Goal: Task Accomplishment & Management: Manage account settings

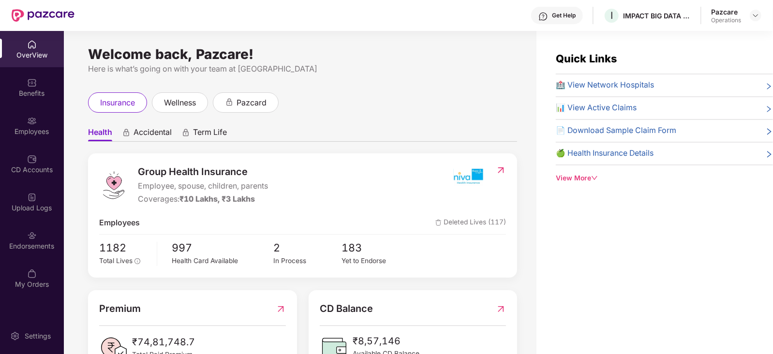
click at [761, 13] on header "Get Help I IMPACT BIG DATA ANALYSIS PRIVATE LIMITED Pazcare Operations" at bounding box center [386, 15] width 773 height 31
click at [761, 15] on header "Get Help I IMPACT BIG DATA ANALYSIS PRIVATE LIMITED Pazcare Operations" at bounding box center [386, 15] width 773 height 31
click at [751, 15] on div at bounding box center [755, 16] width 12 height 12
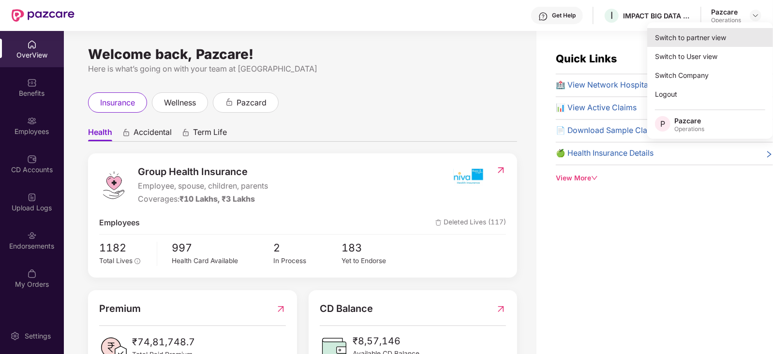
click at [734, 39] on div "Switch to partner view" at bounding box center [710, 37] width 126 height 19
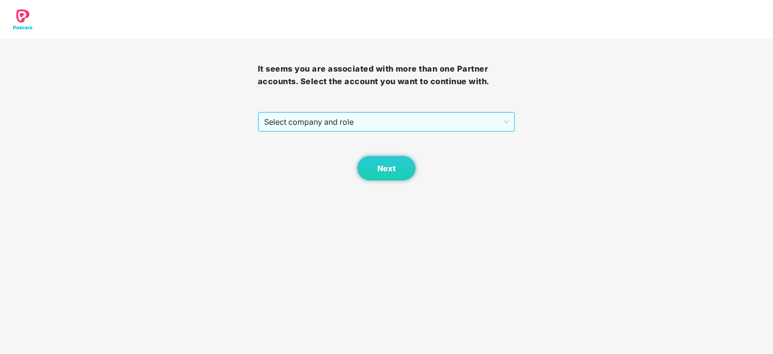
drag, startPoint x: 345, startPoint y: 111, endPoint x: 345, endPoint y: 117, distance: 5.8
click at [345, 111] on div "It seems you are associated with more than one Partner accounts. Select the acc…" at bounding box center [387, 110] width 258 height 142
click at [345, 118] on span "Select company and role" at bounding box center [386, 122] width 245 height 18
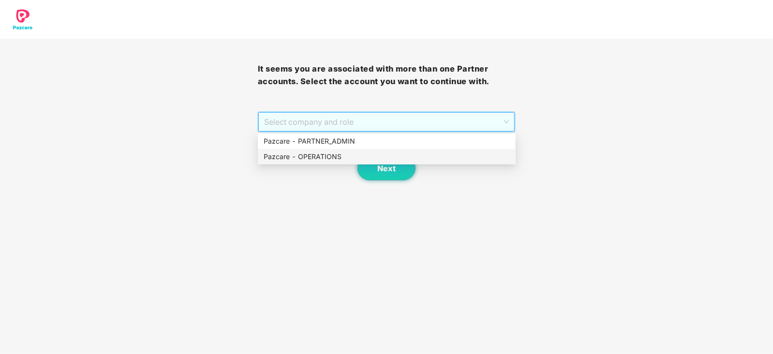
click at [336, 149] on div "Pazcare - OPERATIONS" at bounding box center [387, 156] width 258 height 15
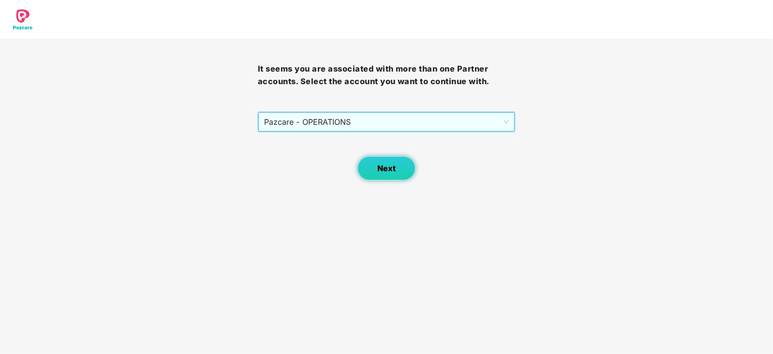
click at [387, 169] on span "Next" at bounding box center [386, 168] width 18 height 9
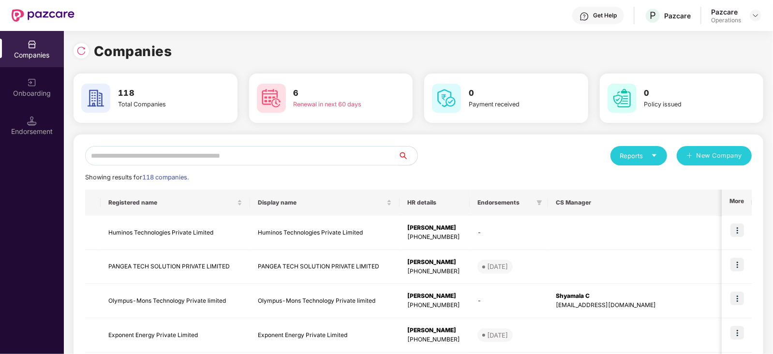
click at [302, 161] on input "text" at bounding box center [241, 155] width 313 height 19
paste input "**********"
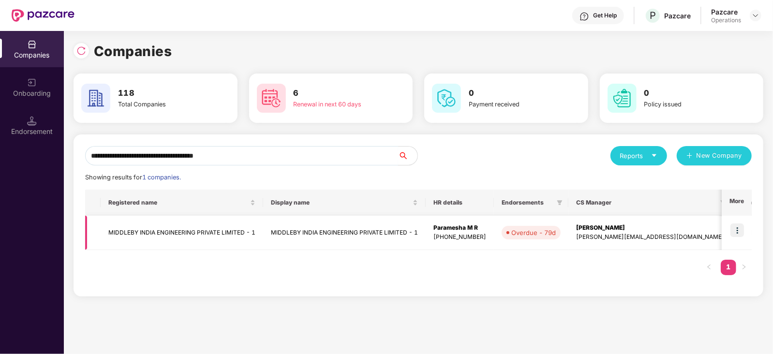
type input "**********"
click at [739, 229] on img at bounding box center [737, 230] width 14 height 14
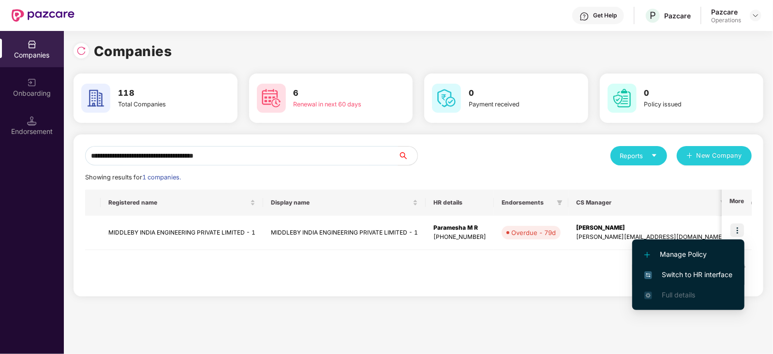
click at [703, 283] on li "Switch to HR interface" at bounding box center [688, 274] width 112 height 20
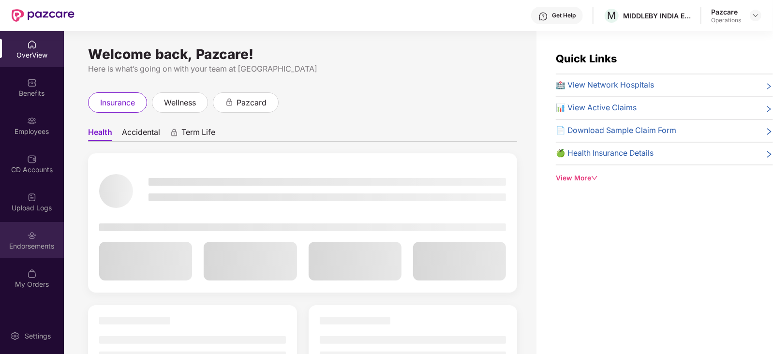
click at [13, 253] on div "Endorsements" at bounding box center [32, 240] width 64 height 36
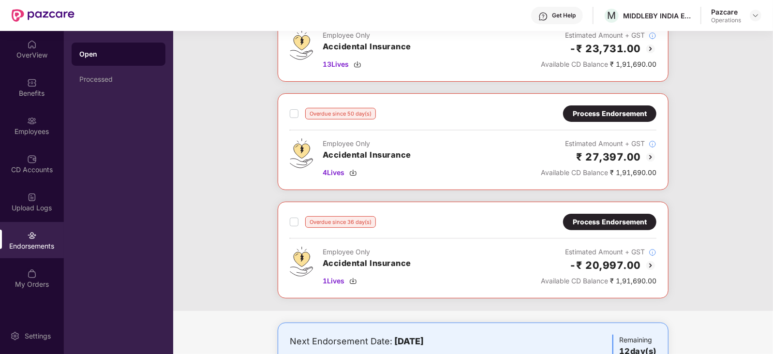
scroll to position [150, 0]
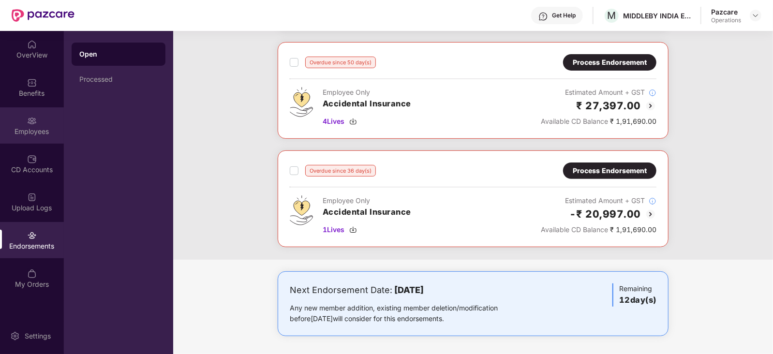
click at [33, 127] on div "Employees" at bounding box center [32, 132] width 64 height 10
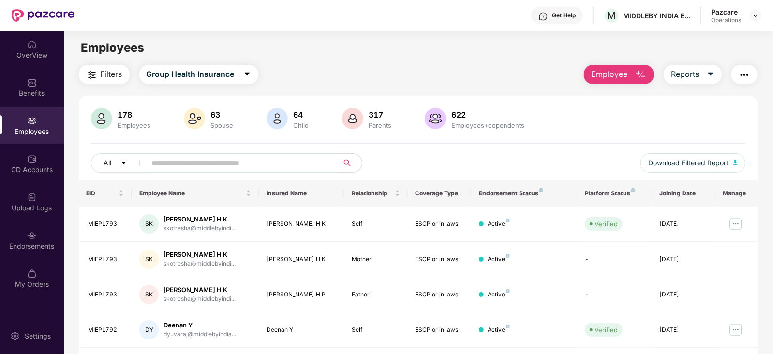
click at [198, 165] on input "text" at bounding box center [239, 163] width 174 height 15
paste input "**********"
type input "**********"
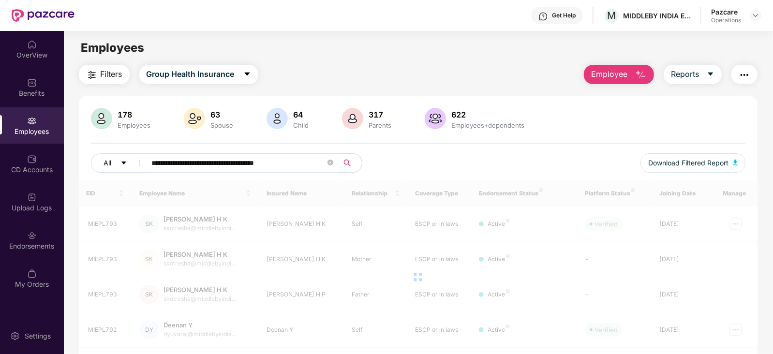
drag, startPoint x: 295, startPoint y: 162, endPoint x: 130, endPoint y: 166, distance: 164.9
click at [130, 166] on div "**********" at bounding box center [254, 162] width 327 height 19
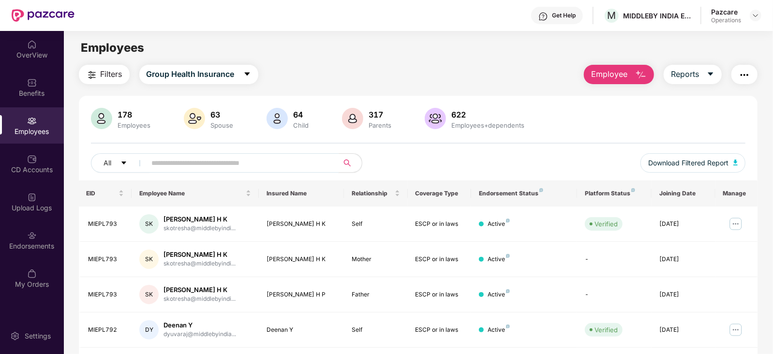
click at [227, 160] on input "text" at bounding box center [239, 163] width 174 height 15
paste input "**********"
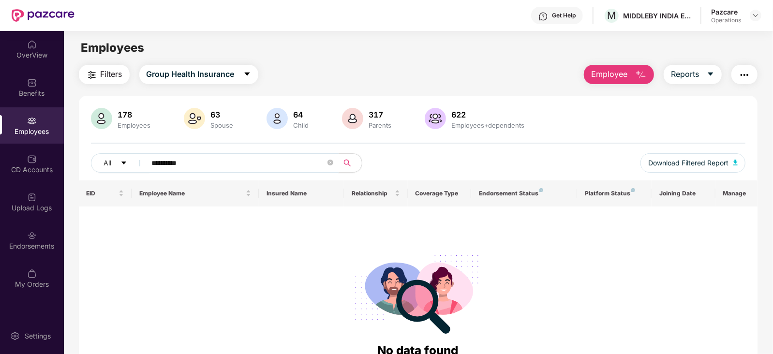
drag, startPoint x: 198, startPoint y: 159, endPoint x: 85, endPoint y: 172, distance: 113.8
click at [85, 172] on div "**********" at bounding box center [418, 144] width 679 height 73
paste input "text"
type input "**********"
click at [759, 19] on div at bounding box center [755, 16] width 12 height 12
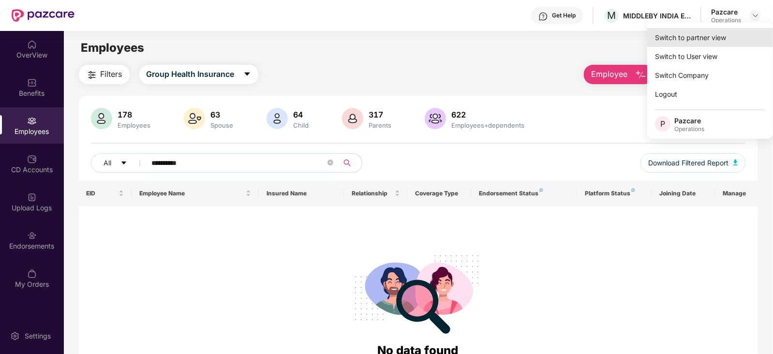
click at [724, 34] on div "Switch to partner view" at bounding box center [710, 37] width 126 height 19
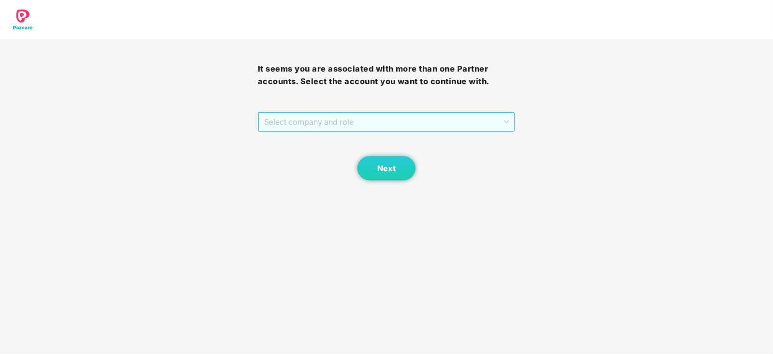
click at [369, 130] on span "Select company and role" at bounding box center [386, 122] width 245 height 18
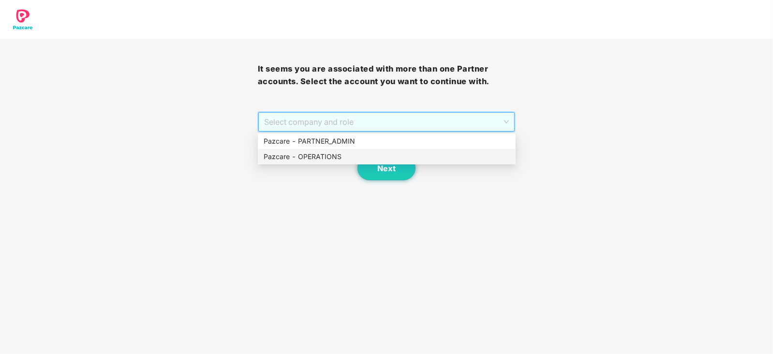
click at [340, 151] on div "Pazcare - OPERATIONS" at bounding box center [387, 156] width 258 height 15
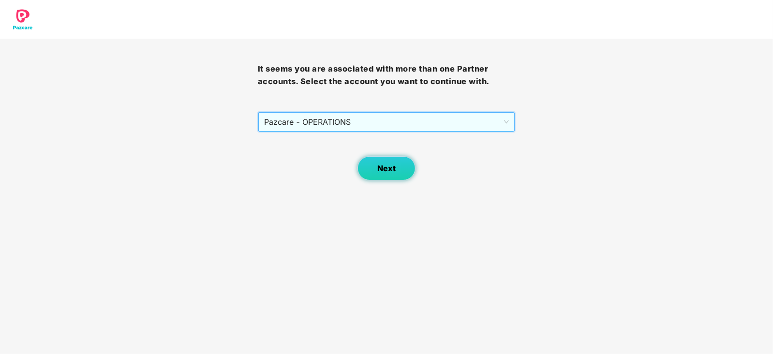
click at [384, 166] on span "Next" at bounding box center [386, 168] width 18 height 9
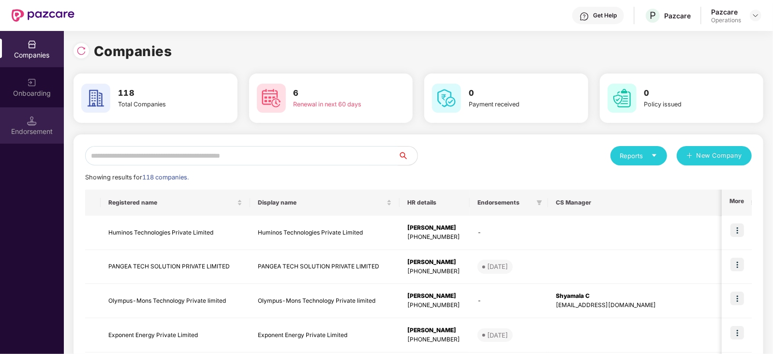
click at [44, 129] on div "Endorsement" at bounding box center [32, 132] width 64 height 10
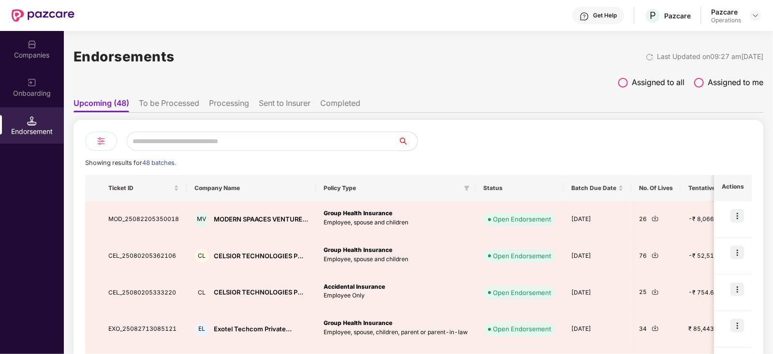
click at [172, 107] on li "To be Processed" at bounding box center [169, 105] width 60 height 14
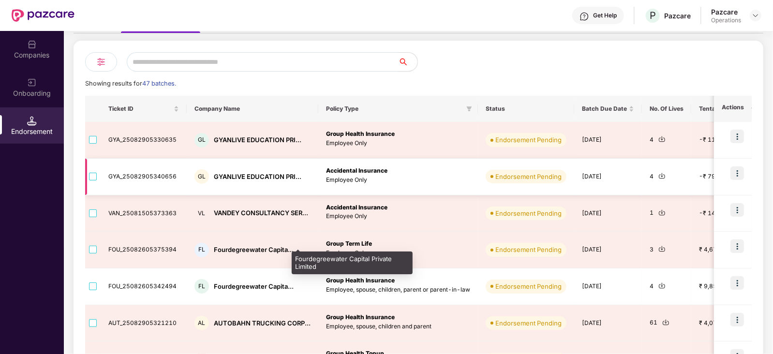
scroll to position [60, 0]
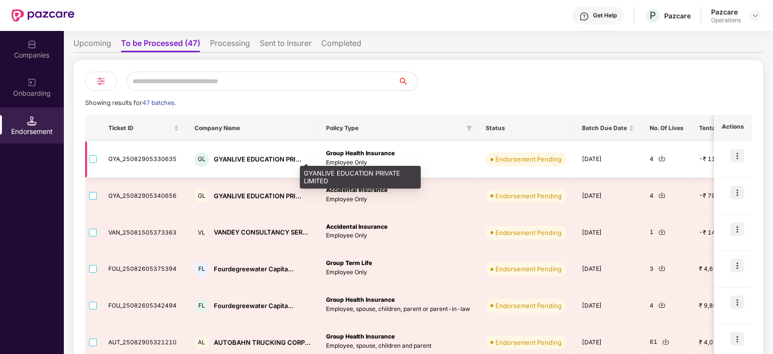
click at [235, 159] on div "GYANLIVE EDUCATION PRI..." at bounding box center [258, 159] width 88 height 9
copy div "GYANLIVE"
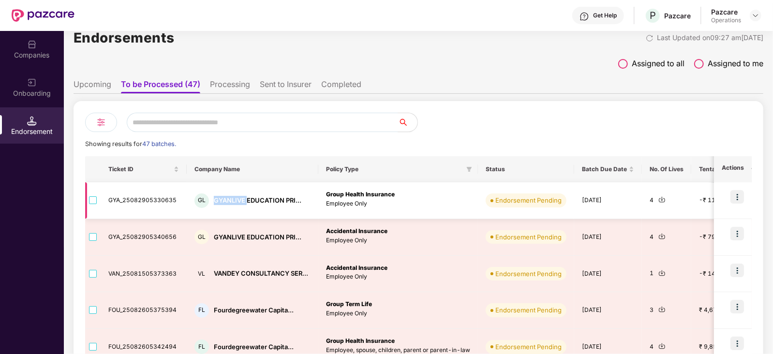
scroll to position [0, 0]
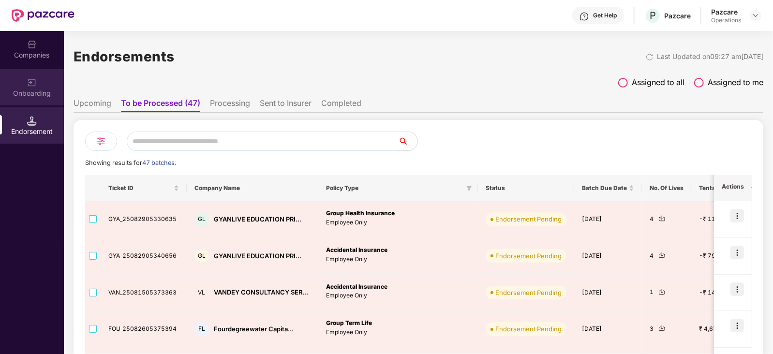
click at [23, 71] on div "Onboarding" at bounding box center [32, 87] width 64 height 36
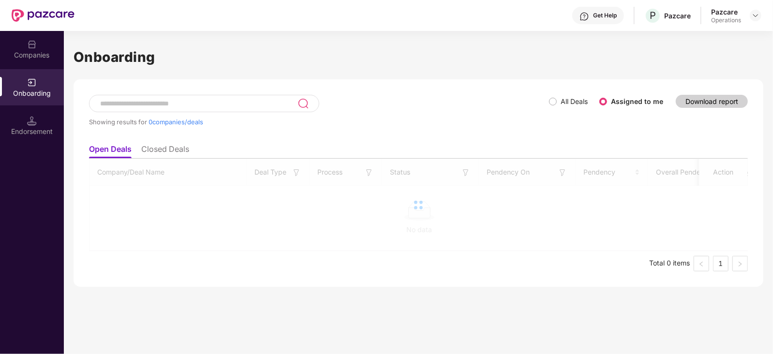
click at [24, 59] on div "Companies" at bounding box center [32, 55] width 64 height 10
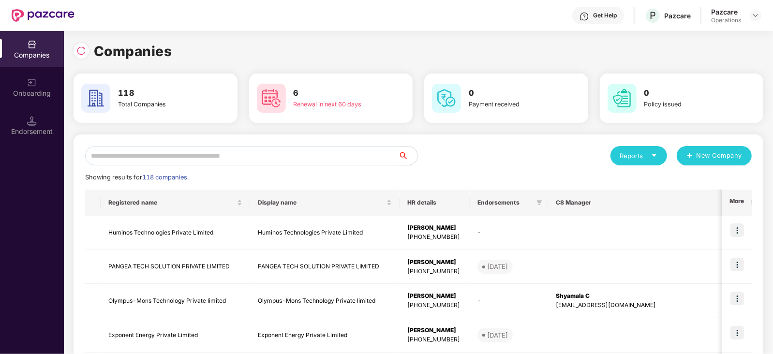
click at [162, 161] on input "text" at bounding box center [241, 155] width 313 height 19
paste input "********"
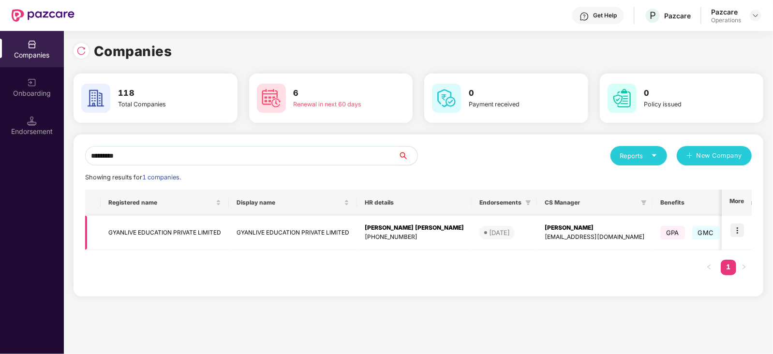
type input "********"
click at [168, 231] on td "GYANLIVE EDUCATION PRIVATE LIMITED" at bounding box center [165, 233] width 128 height 34
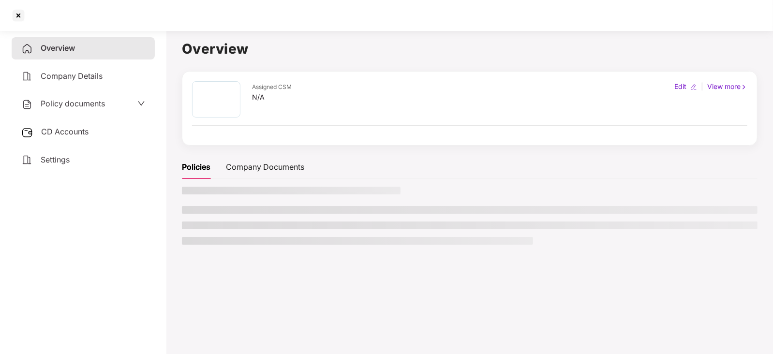
click at [55, 129] on span "CD Accounts" at bounding box center [64, 132] width 47 height 10
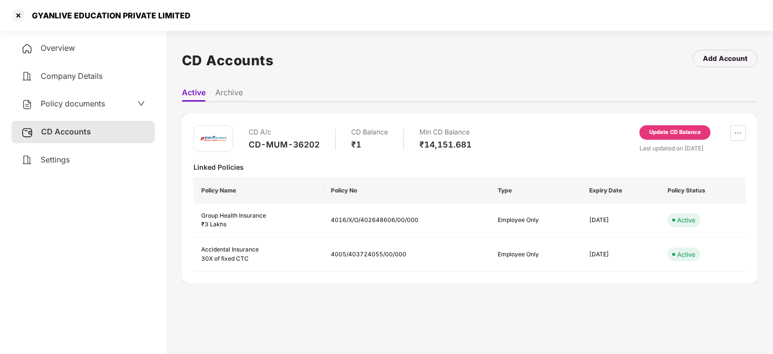
click at [71, 103] on span "Policy documents" at bounding box center [73, 104] width 64 height 10
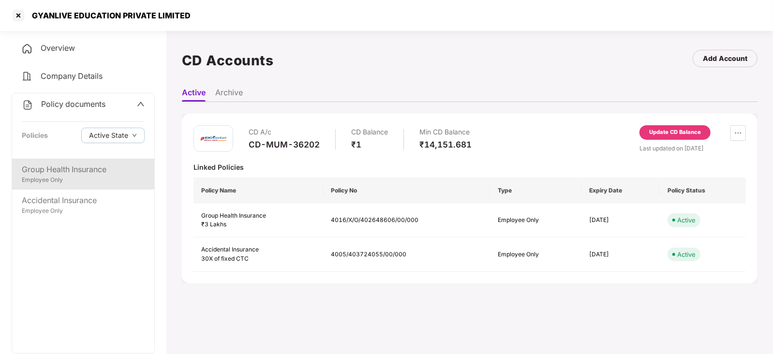
click at [65, 182] on div "Employee Only" at bounding box center [83, 179] width 123 height 9
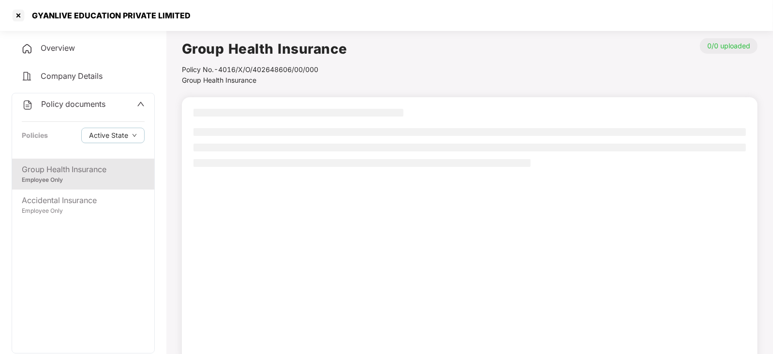
click at [55, 184] on div "Employee Only" at bounding box center [83, 179] width 123 height 9
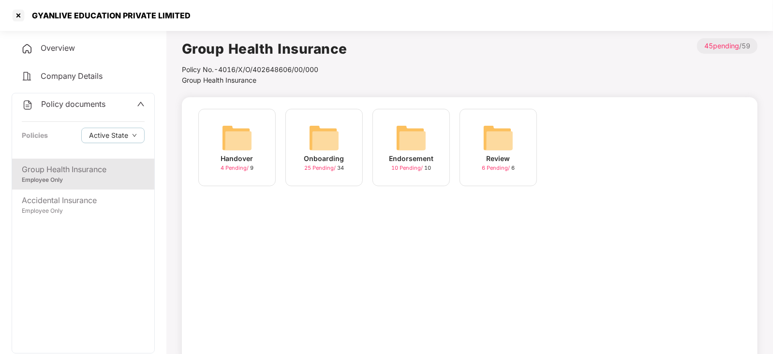
click at [326, 137] on img at bounding box center [323, 137] width 31 height 31
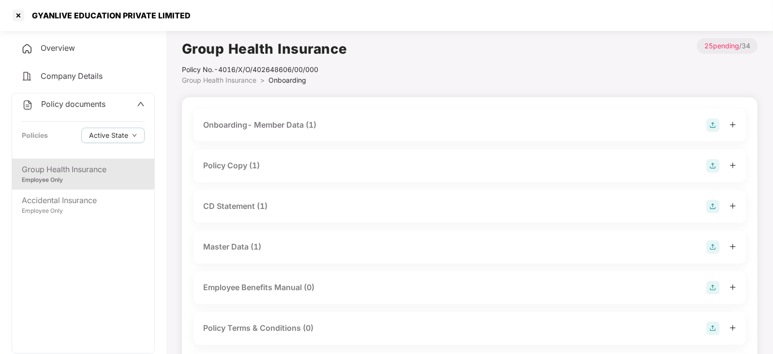
click at [264, 131] on div "Onboarding- Member Data (1)" at bounding box center [469, 125] width 533 height 14
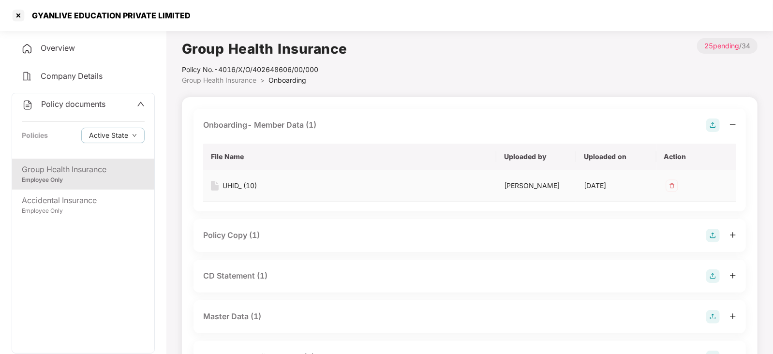
click at [242, 184] on div "UHID_ (10)" at bounding box center [239, 185] width 34 height 11
click at [244, 234] on div "Policy Copy (1)" at bounding box center [231, 235] width 57 height 12
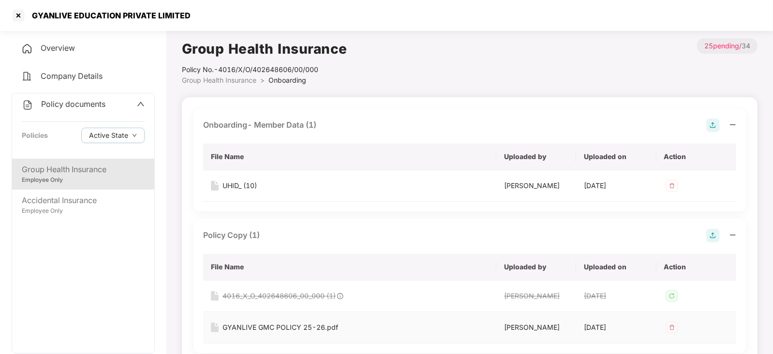
click at [260, 325] on div "GYANLIVE GMC POLICY 25-26.pdf" at bounding box center [280, 327] width 116 height 11
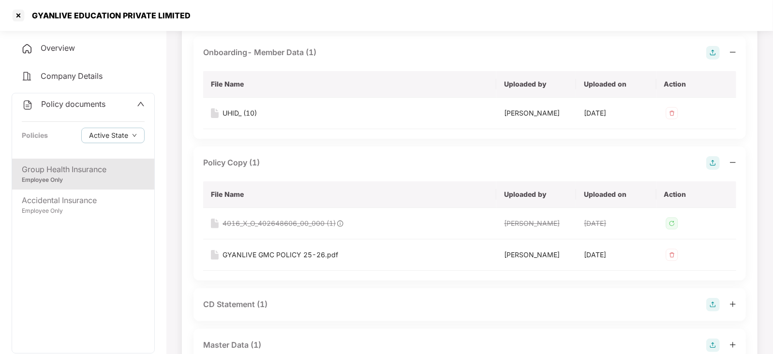
scroll to position [181, 0]
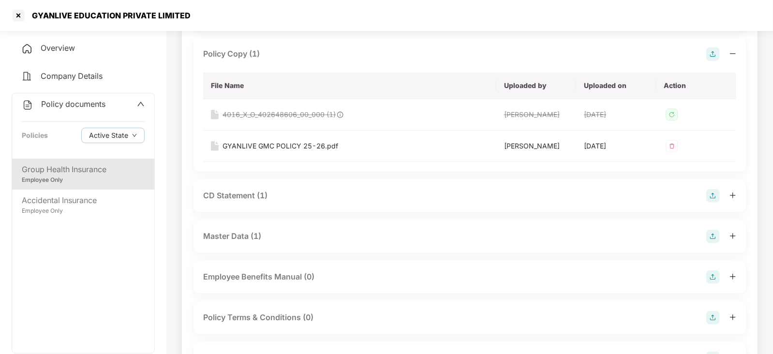
click at [248, 194] on div "CD Statement (1)" at bounding box center [235, 196] width 64 height 12
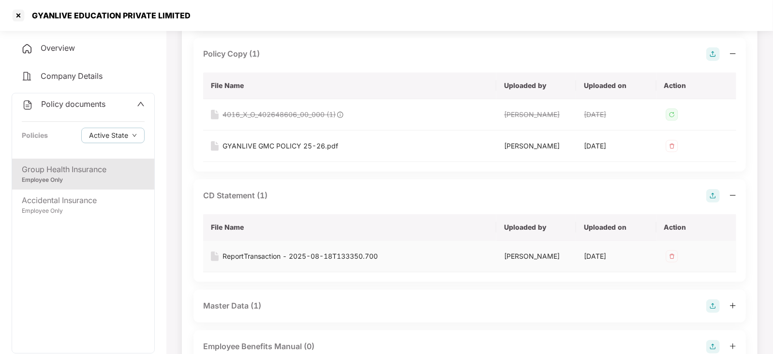
click at [270, 257] on div "ReportTransaction - 2025-08-18T133350.700" at bounding box center [299, 256] width 155 height 11
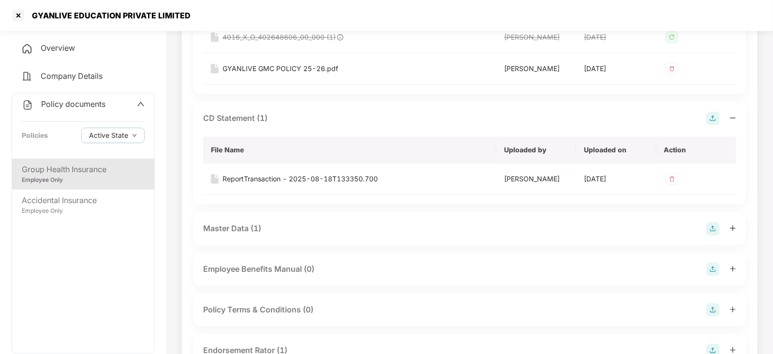
scroll to position [302, 0]
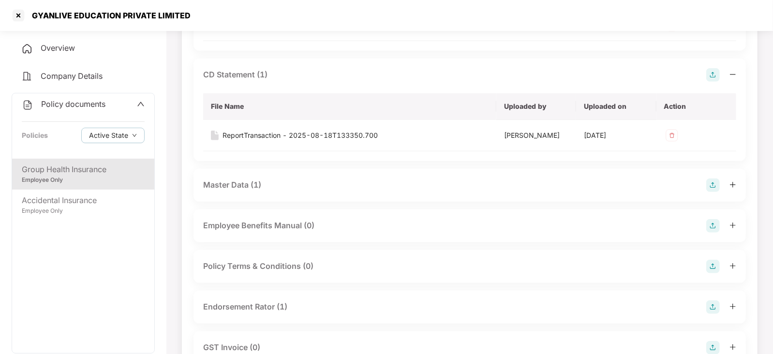
click at [234, 184] on div "Master Data (1)" at bounding box center [232, 185] width 58 height 12
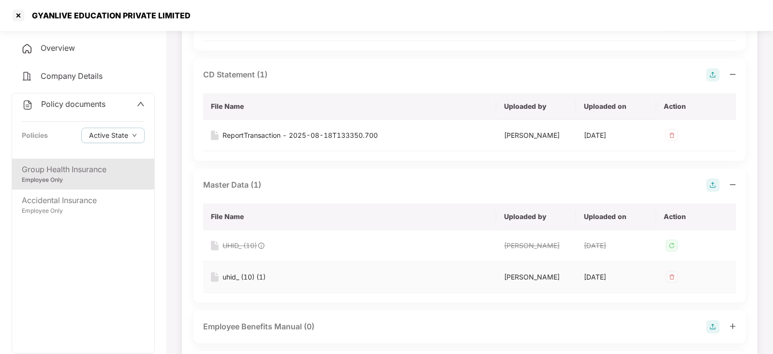
click at [245, 276] on div "uhid_ (10) (1)" at bounding box center [243, 277] width 43 height 11
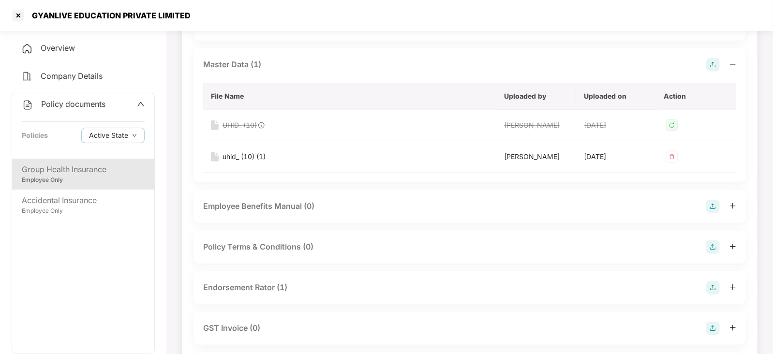
scroll to position [423, 0]
click at [259, 283] on div "Endorsement Rator (1)" at bounding box center [245, 287] width 84 height 12
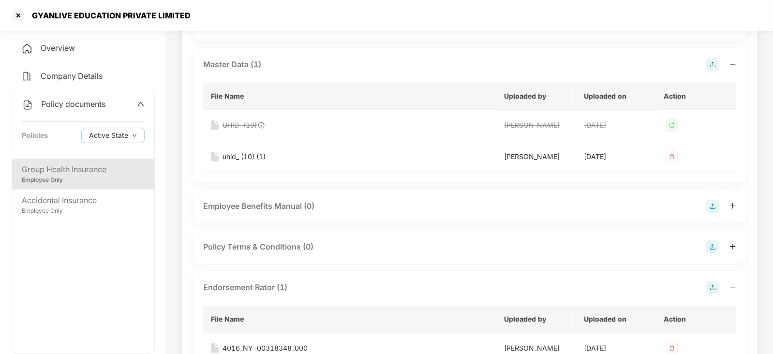
scroll to position [544, 0]
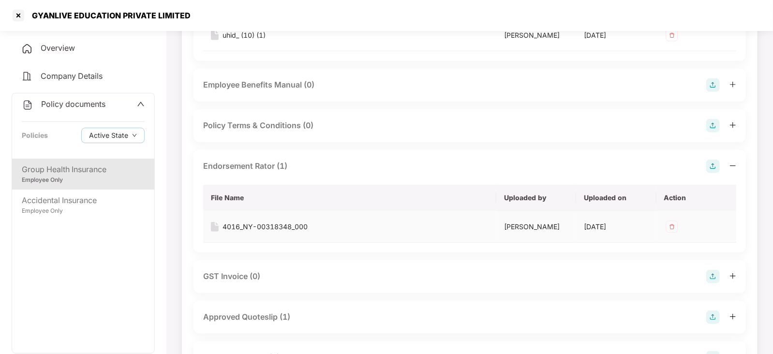
click at [264, 222] on div "4016_NY-00318348_000" at bounding box center [264, 226] width 85 height 11
click at [243, 315] on div "Approved Quoteslip (1)" at bounding box center [246, 317] width 87 height 12
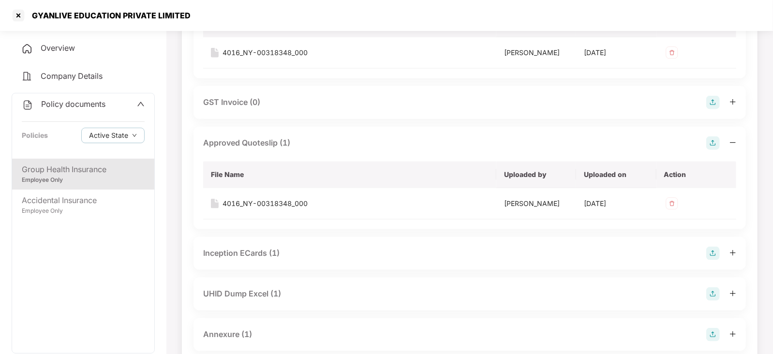
scroll to position [725, 0]
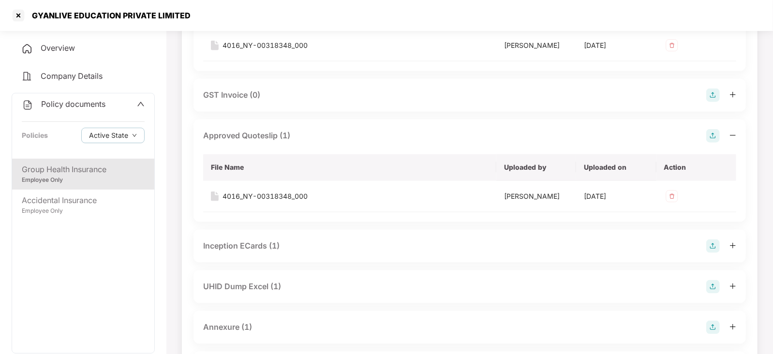
click at [256, 244] on div "Inception ECards (1)" at bounding box center [241, 246] width 76 height 12
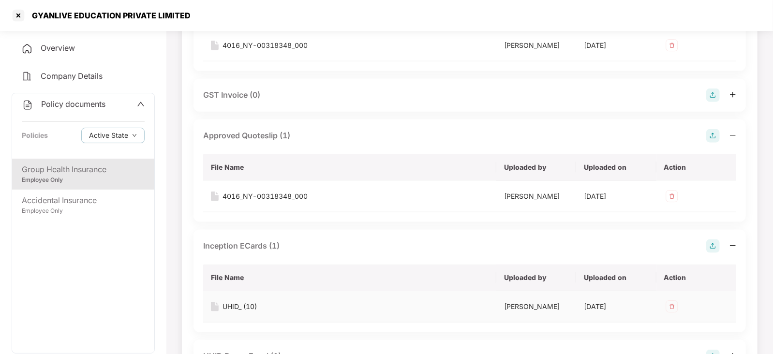
click at [244, 307] on div "UHID_ (10)" at bounding box center [239, 306] width 34 height 11
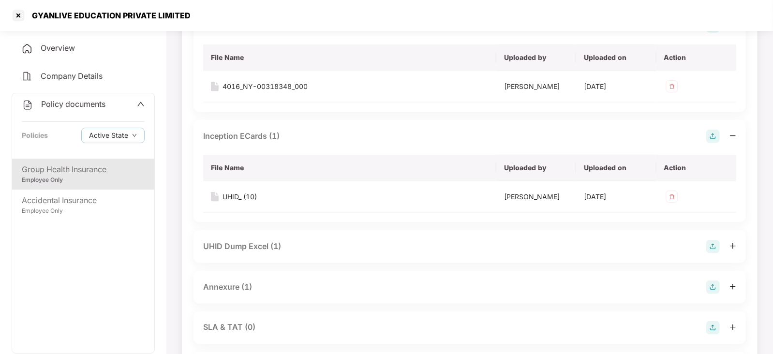
scroll to position [846, 0]
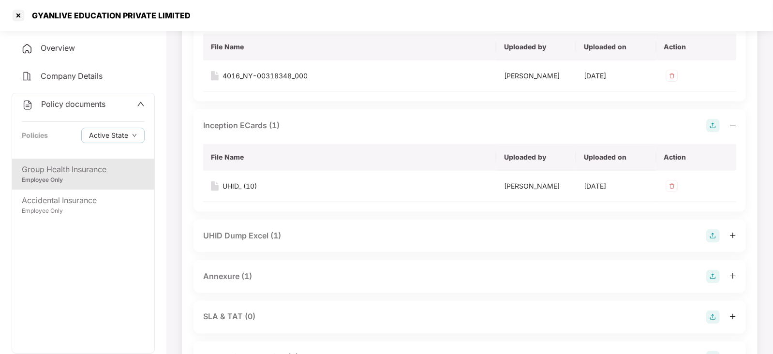
click at [243, 275] on div "Annexure (1)" at bounding box center [227, 276] width 49 height 12
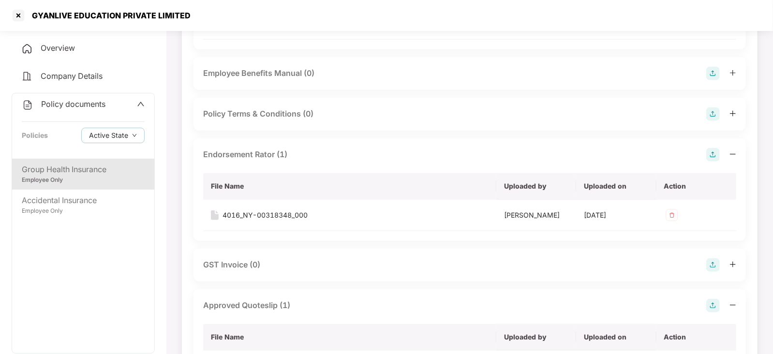
scroll to position [544, 0]
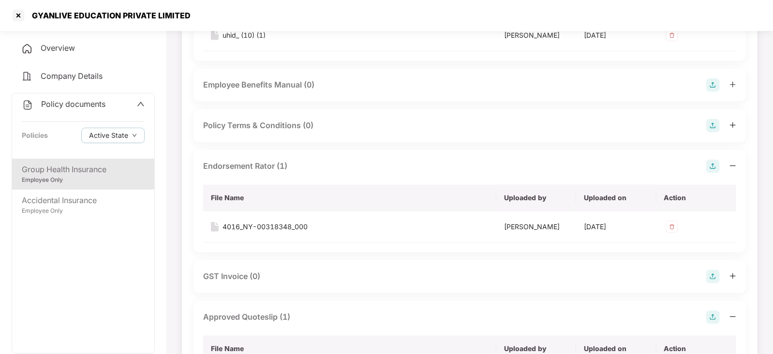
click at [500, 168] on div "Endorsement Rator (1)" at bounding box center [469, 167] width 533 height 14
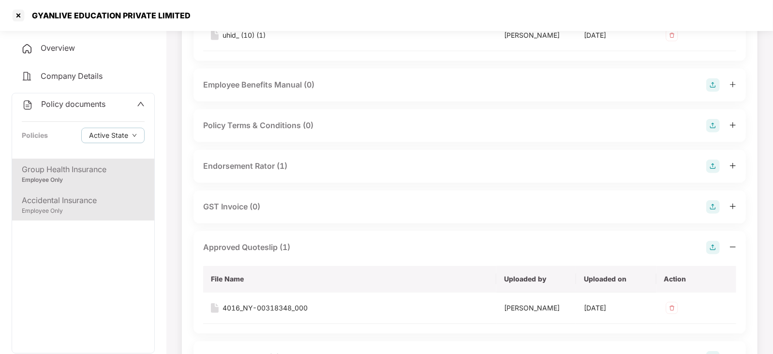
click at [74, 208] on div "Employee Only" at bounding box center [83, 210] width 123 height 9
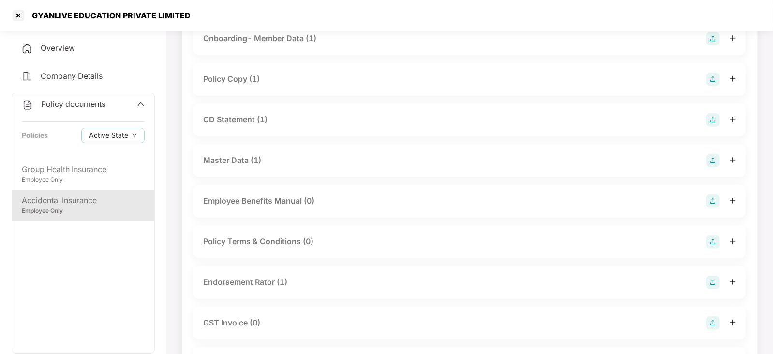
scroll to position [60, 0]
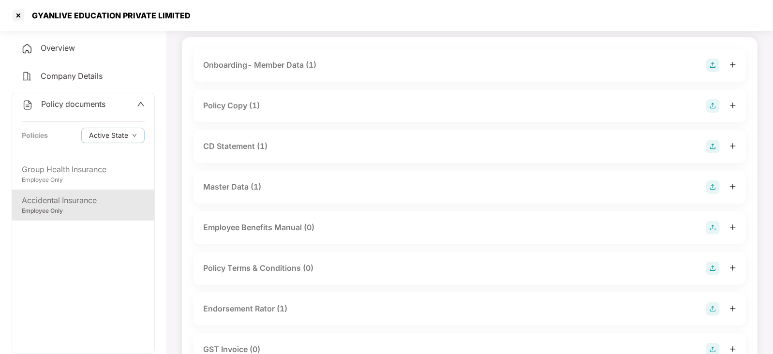
click at [265, 65] on div "Onboarding- Member Data (1)" at bounding box center [259, 65] width 113 height 12
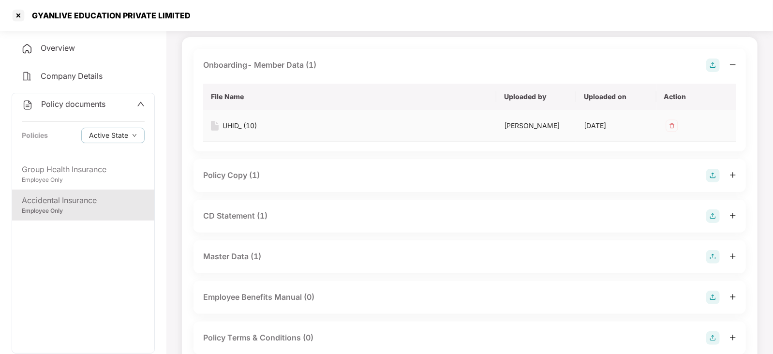
click at [248, 128] on div "UHID_ (10)" at bounding box center [239, 125] width 34 height 11
click at [248, 175] on div "Policy Copy (1)" at bounding box center [231, 175] width 57 height 12
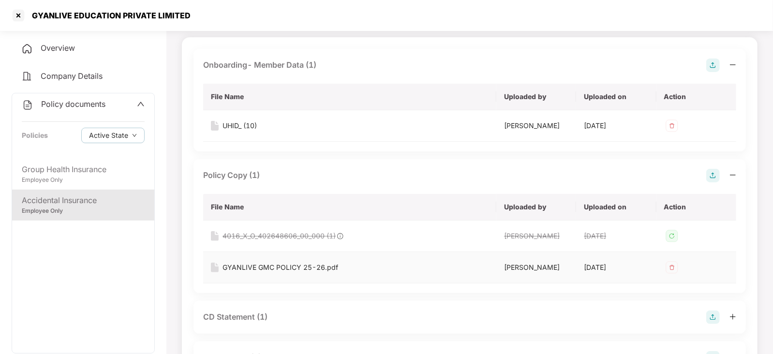
click at [264, 272] on div "GYANLIVE GMC POLICY 25-26.pdf" at bounding box center [280, 267] width 116 height 11
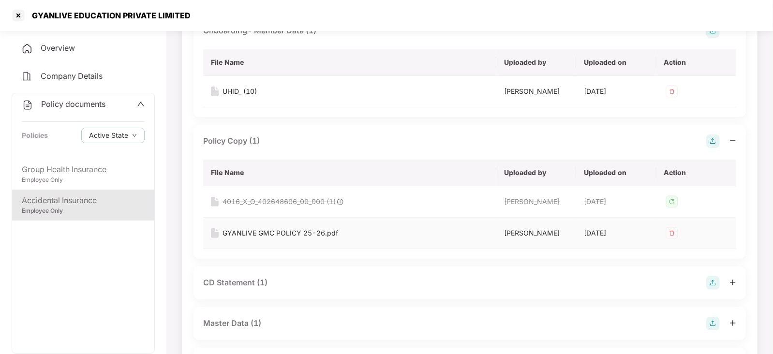
scroll to position [120, 0]
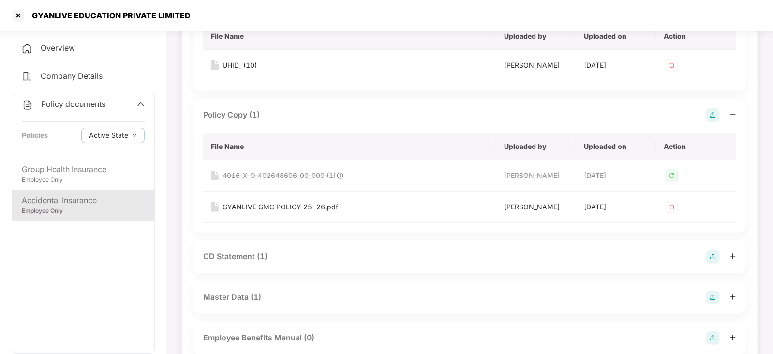
click at [254, 259] on div "CD Statement (1)" at bounding box center [235, 256] width 64 height 12
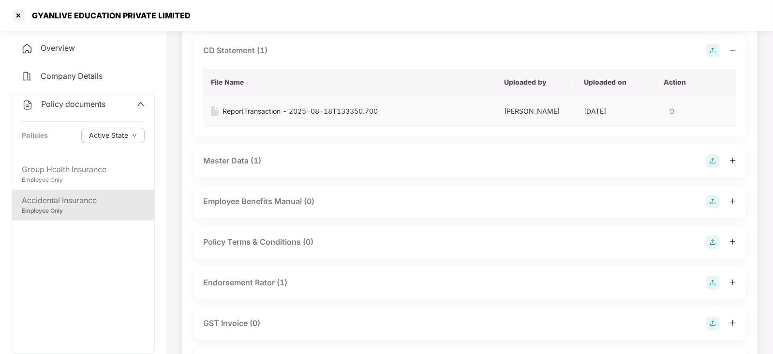
scroll to position [302, 0]
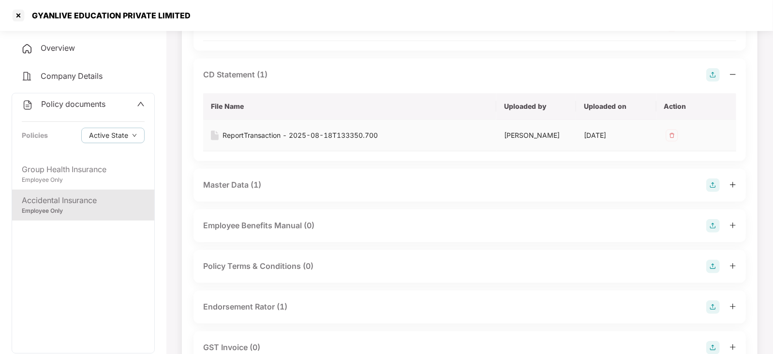
click at [259, 137] on div "ReportTransaction - 2025-08-18T133350.700" at bounding box center [299, 135] width 155 height 11
click at [239, 187] on div "Master Data (1)" at bounding box center [232, 185] width 58 height 12
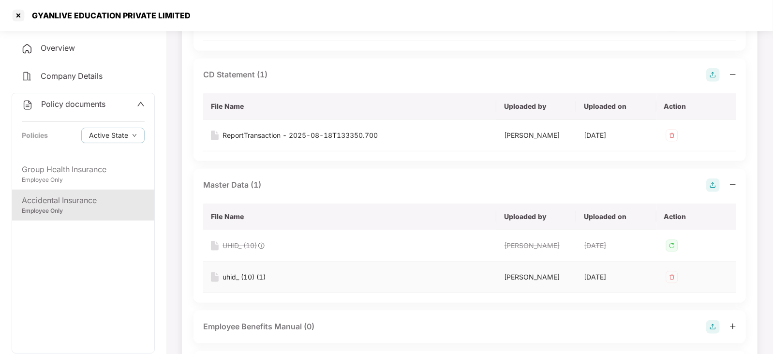
click at [250, 276] on div "uhid_ (10) (1)" at bounding box center [243, 277] width 43 height 11
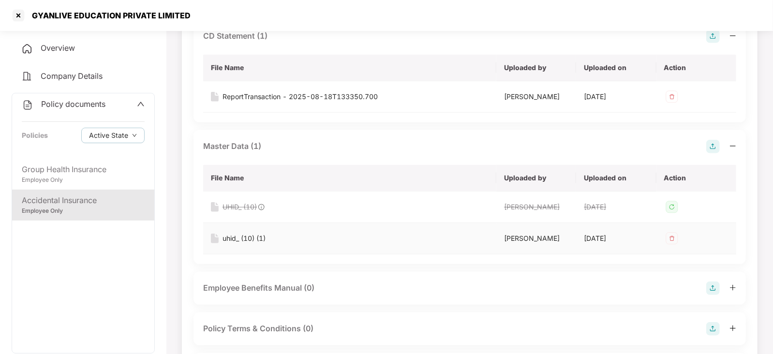
scroll to position [423, 0]
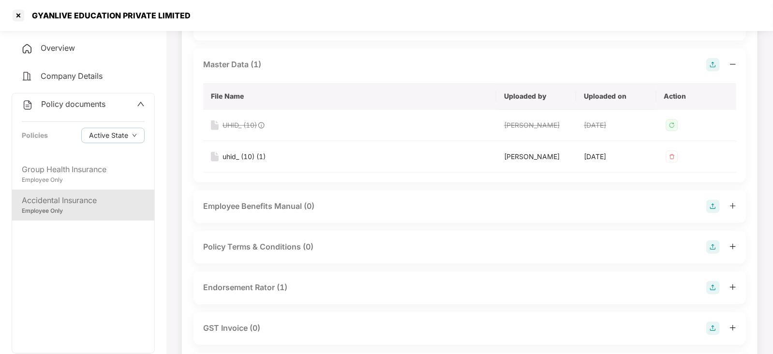
click at [258, 283] on div "Endorsement Rator (1)" at bounding box center [245, 287] width 84 height 12
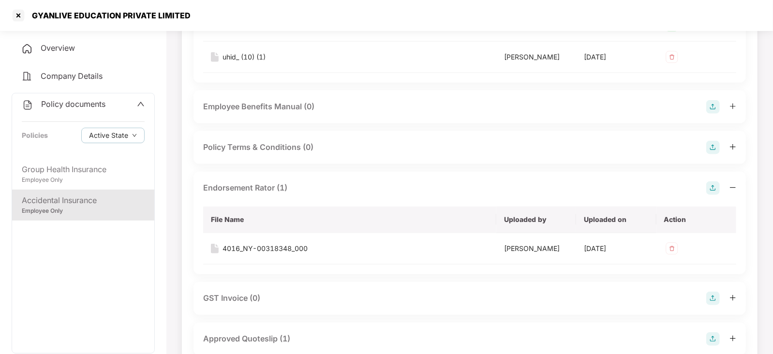
scroll to position [604, 0]
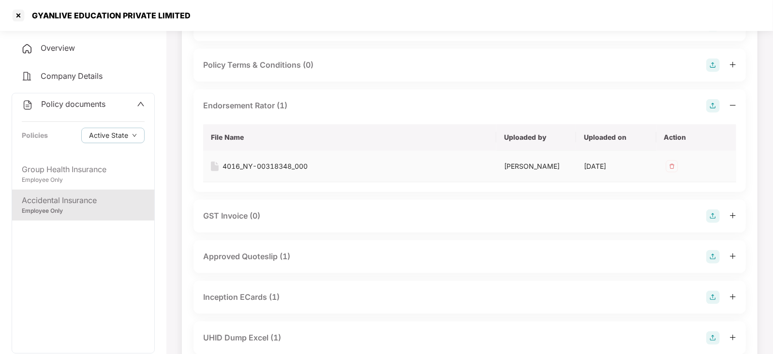
click at [254, 168] on div "4016_NY-00318348_000" at bounding box center [264, 166] width 85 height 11
click at [251, 252] on div "Approved Quoteslip (1)" at bounding box center [246, 256] width 87 height 12
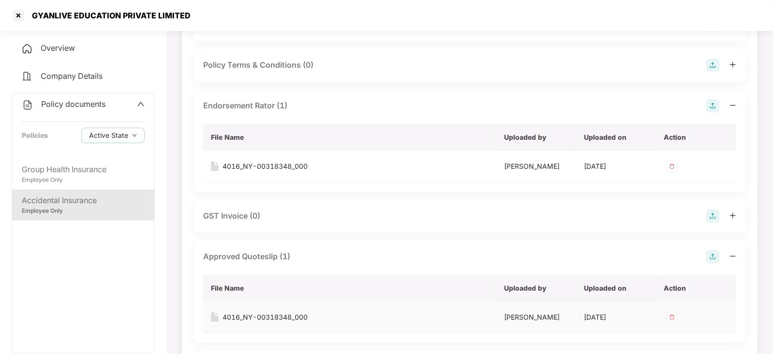
click at [262, 319] on div "4016_NY-00318348_000" at bounding box center [264, 317] width 85 height 11
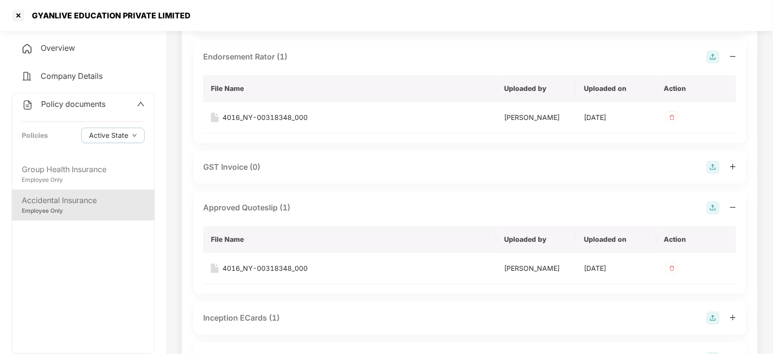
scroll to position [725, 0]
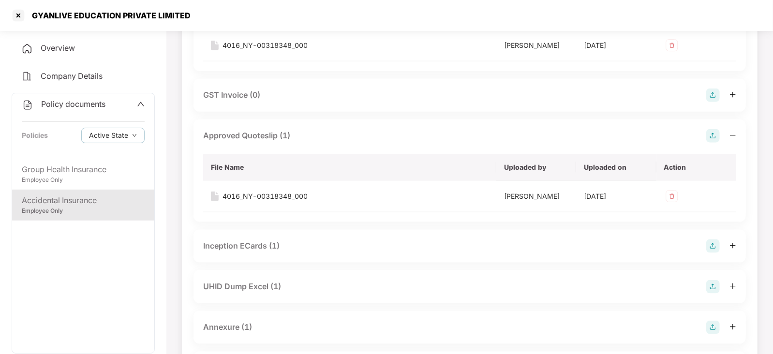
click at [267, 240] on div "Inception ECards (1)" at bounding box center [241, 246] width 76 height 12
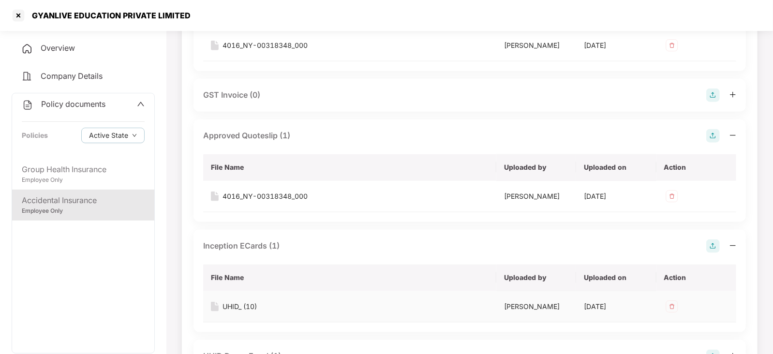
click at [254, 302] on div "UHID_ (10)" at bounding box center [239, 306] width 34 height 11
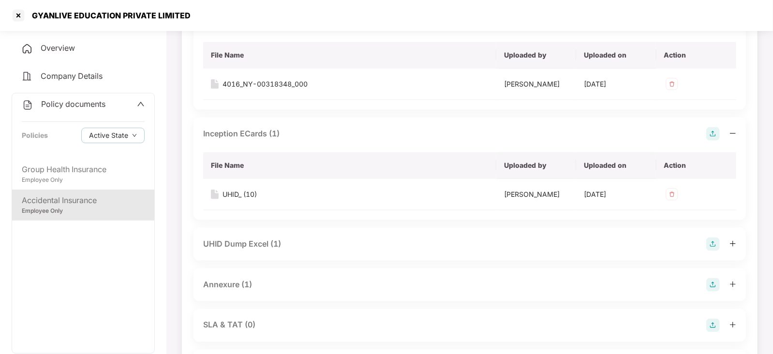
scroll to position [906, 0]
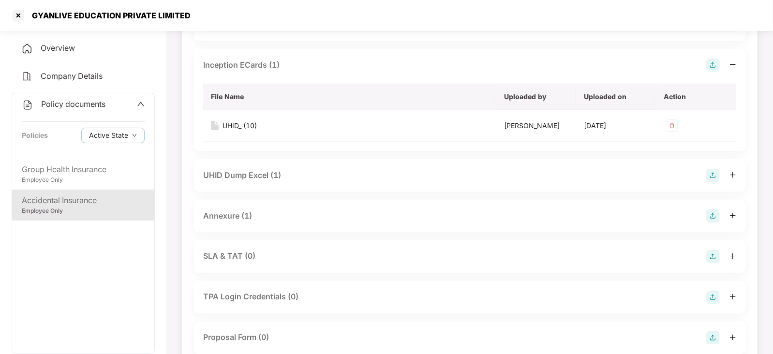
click at [263, 170] on div "UHID Dump Excel (1)" at bounding box center [242, 175] width 78 height 12
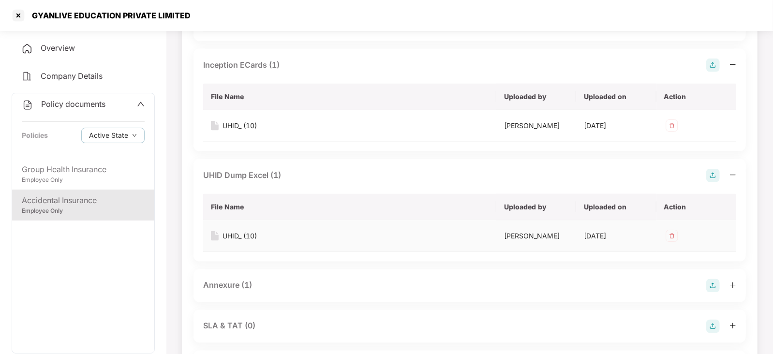
click at [253, 231] on div "UHID_ (10)" at bounding box center [239, 236] width 34 height 11
click at [234, 286] on div "Annexure (1)" at bounding box center [227, 285] width 49 height 12
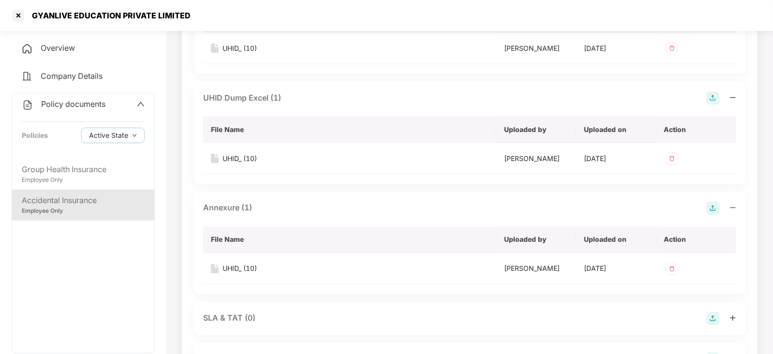
scroll to position [1027, 0]
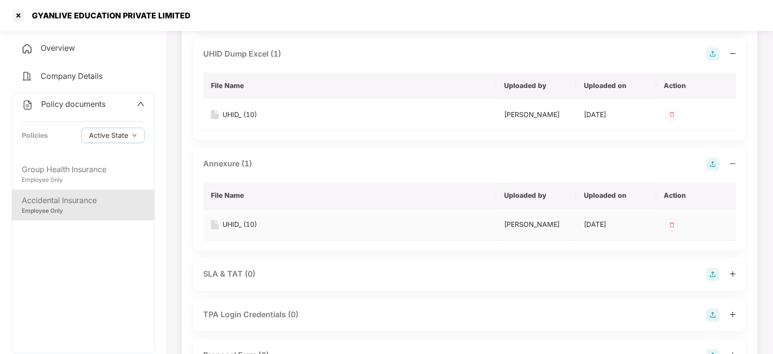
click at [245, 226] on div "UHID_ (10)" at bounding box center [239, 224] width 34 height 11
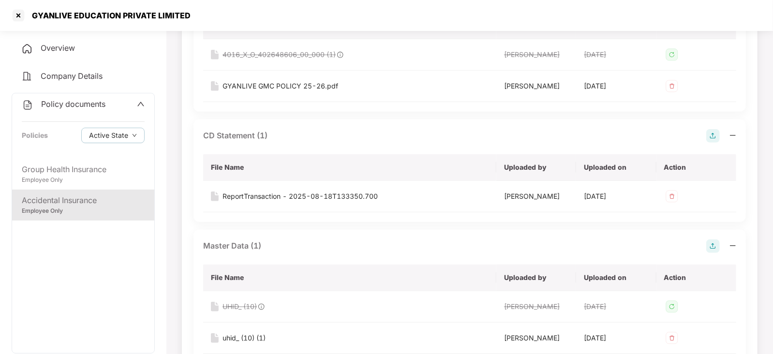
scroll to position [181, 0]
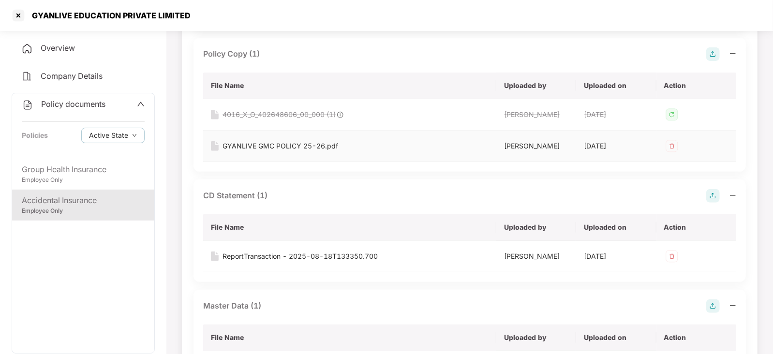
click at [273, 149] on div "GYANLIVE GMC POLICY 25-26.pdf" at bounding box center [280, 146] width 116 height 11
click at [273, 145] on div "GYANLIVE GMC POLICY 25-26.pdf" at bounding box center [280, 146] width 116 height 11
click at [289, 142] on div "GYANLIVE GMC POLICY 25-26.pdf" at bounding box center [280, 146] width 116 height 11
drag, startPoint x: 27, startPoint y: 13, endPoint x: 279, endPoint y: 19, distance: 252.9
click at [281, 19] on div "GYANLIVE EDUCATION PRIVATE LIMITED" at bounding box center [386, 15] width 773 height 31
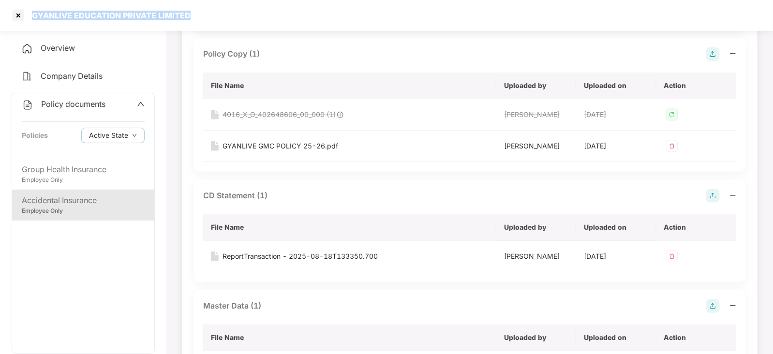
copy div "GYANLIVE EDUCATION PRIVATE LIMITED"
click at [16, 14] on div at bounding box center [18, 15] width 15 height 15
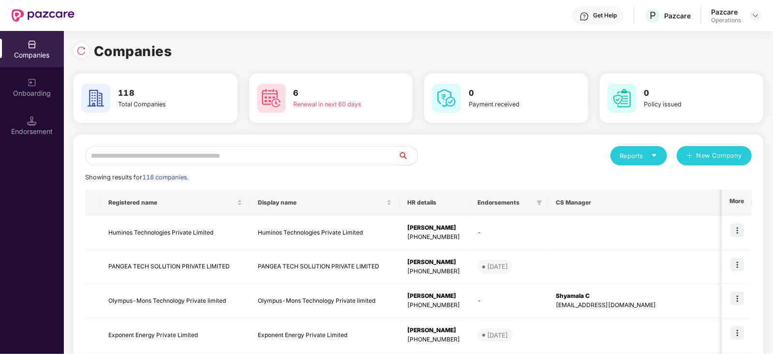
click at [254, 164] on input "text" at bounding box center [241, 155] width 313 height 19
paste input "**********"
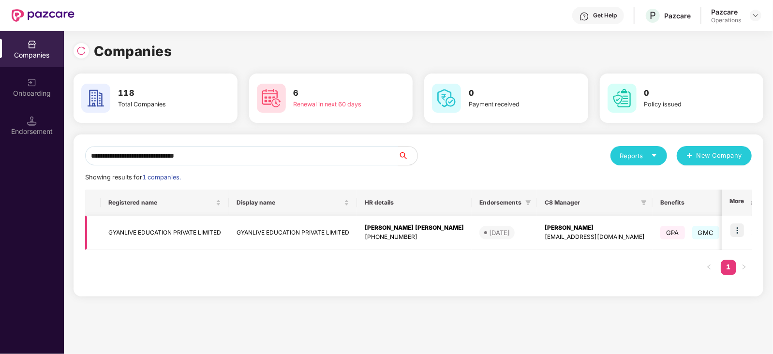
type input "**********"
click at [740, 225] on img at bounding box center [737, 230] width 14 height 14
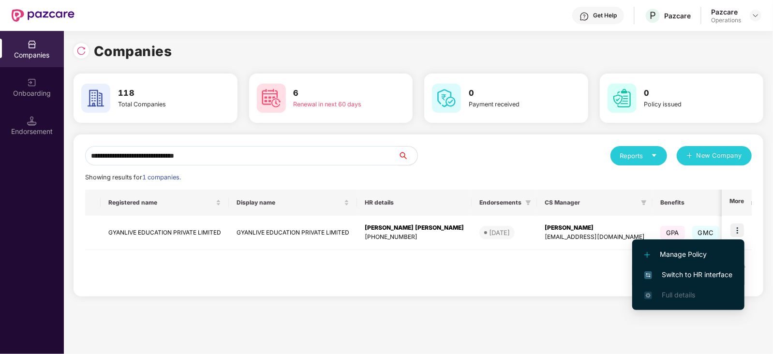
click at [718, 274] on span "Switch to HR interface" at bounding box center [688, 274] width 88 height 11
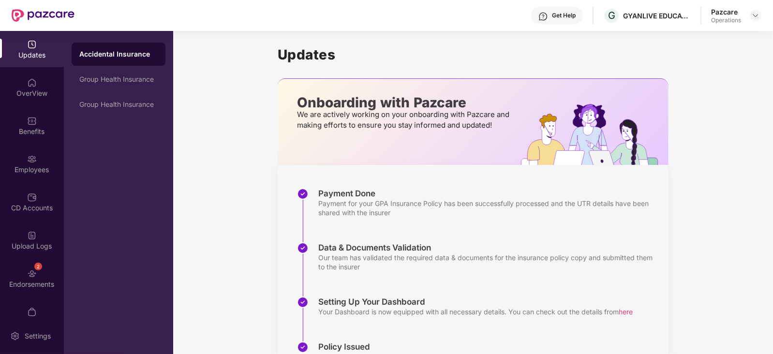
scroll to position [19, 0]
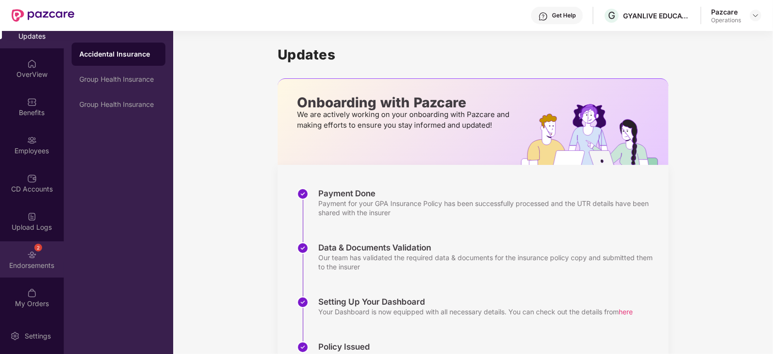
click at [38, 263] on div "Endorsements" at bounding box center [32, 266] width 64 height 10
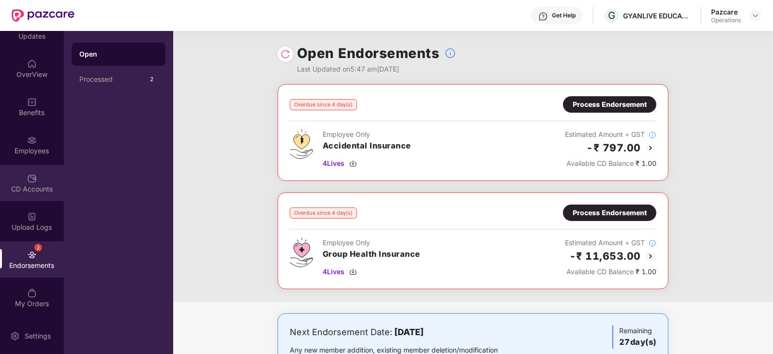
click at [31, 182] on img at bounding box center [32, 179] width 10 height 10
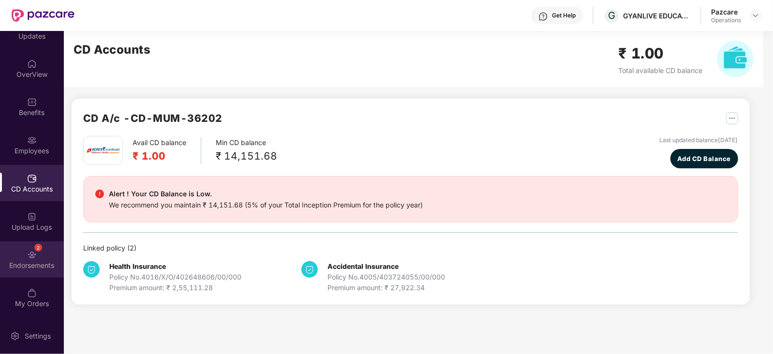
click at [30, 267] on div "Endorsements" at bounding box center [32, 266] width 64 height 10
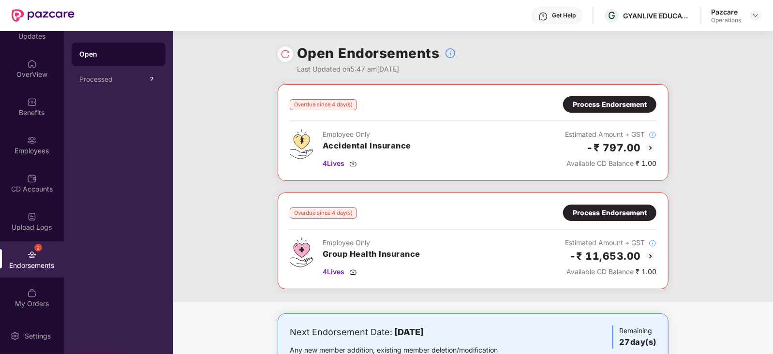
click at [637, 105] on div "Process Endorsement" at bounding box center [609, 104] width 74 height 11
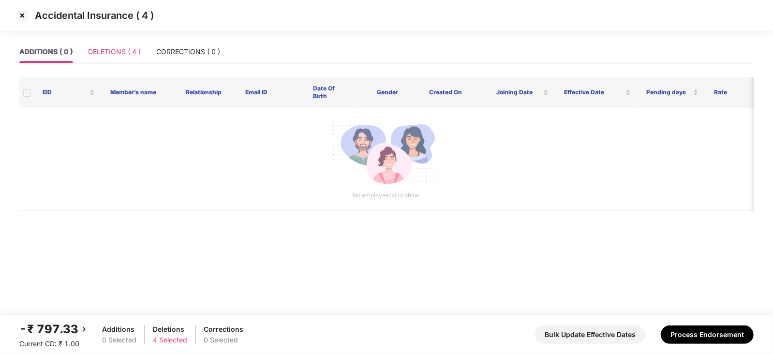
click at [121, 60] on div "DELETIONS ( 4 )" at bounding box center [114, 52] width 53 height 22
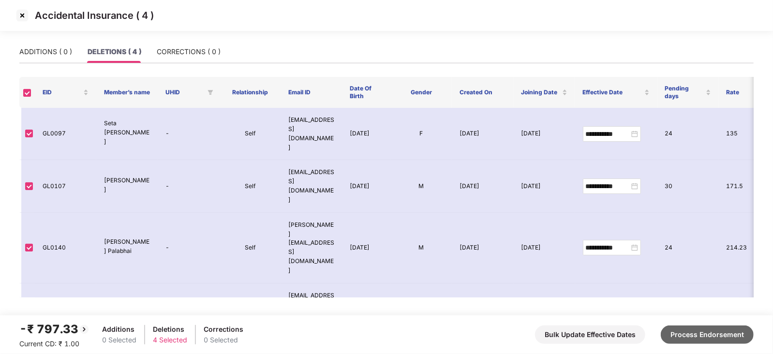
click at [716, 331] on button "Process Endorsement" at bounding box center [706, 334] width 93 height 18
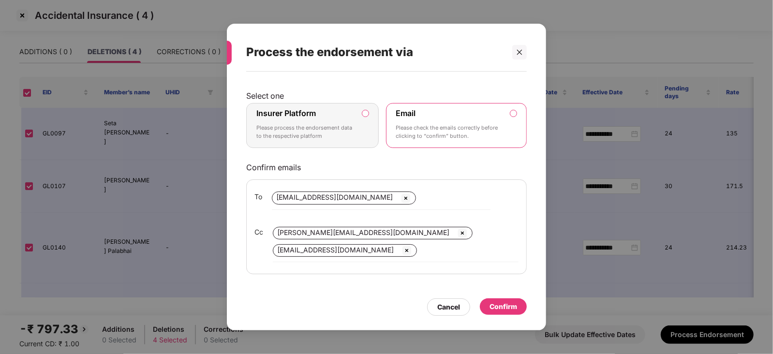
click at [360, 113] on label "Insurer Platform Please process the endorsement data to the respective platform" at bounding box center [312, 125] width 132 height 45
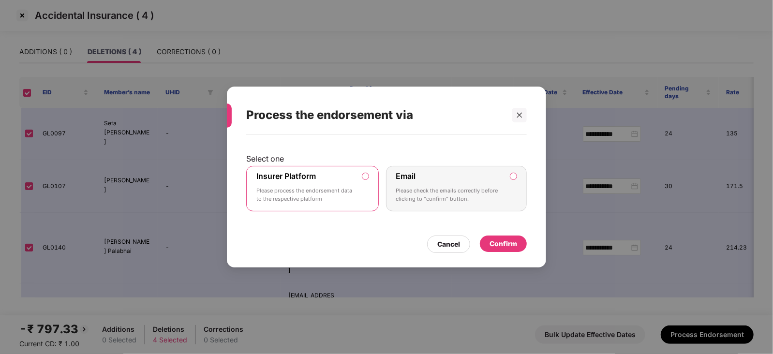
click at [489, 250] on div "Confirm" at bounding box center [503, 243] width 47 height 16
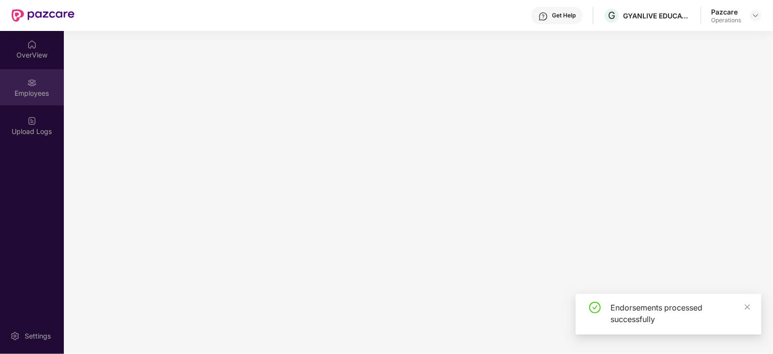
click at [22, 98] on div "Employees" at bounding box center [32, 87] width 64 height 36
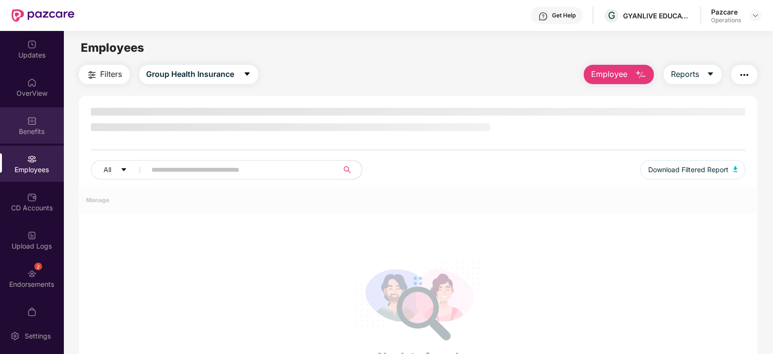
click at [30, 132] on div "Benefits" at bounding box center [32, 132] width 64 height 10
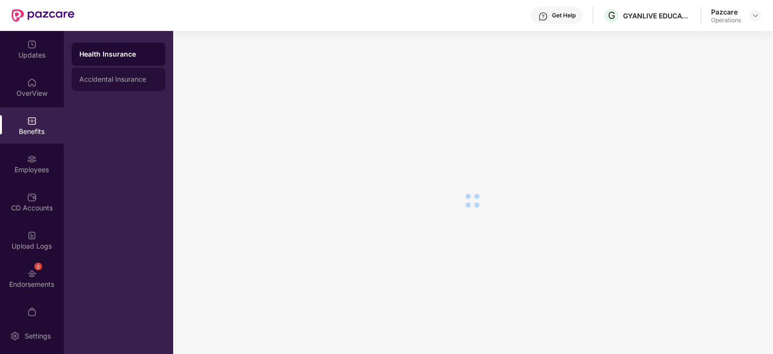
click at [95, 77] on div "Accidental Insurance" at bounding box center [118, 79] width 78 height 8
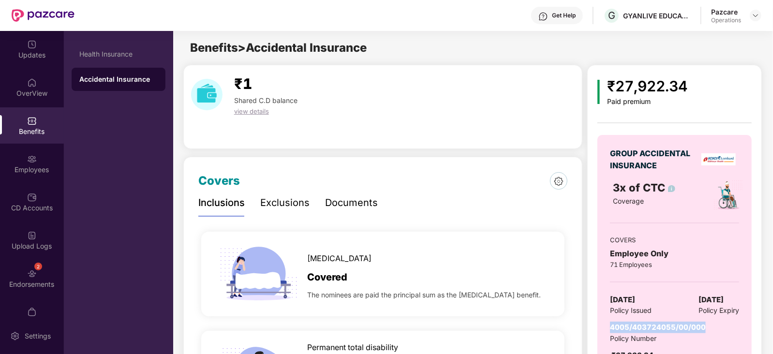
drag, startPoint x: 609, startPoint y: 326, endPoint x: 717, endPoint y: 326, distance: 108.3
click at [718, 327] on div "GROUP ACCIDENTAL INSURANCE 3x of CTC Coverage COVERS Employee Only 71 Employees…" at bounding box center [674, 259] width 154 height 249
copy span "4005/403724055/00/000"
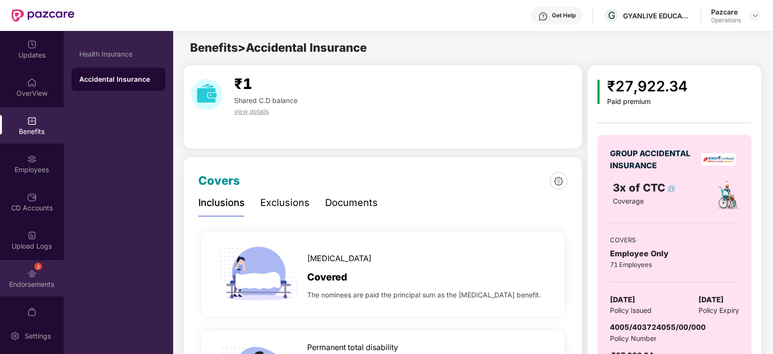
click at [37, 266] on div "2" at bounding box center [38, 267] width 8 height 8
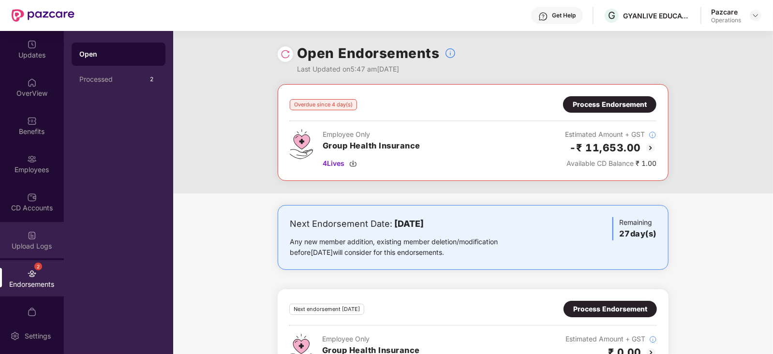
click at [31, 242] on div "Upload Logs" at bounding box center [32, 246] width 64 height 10
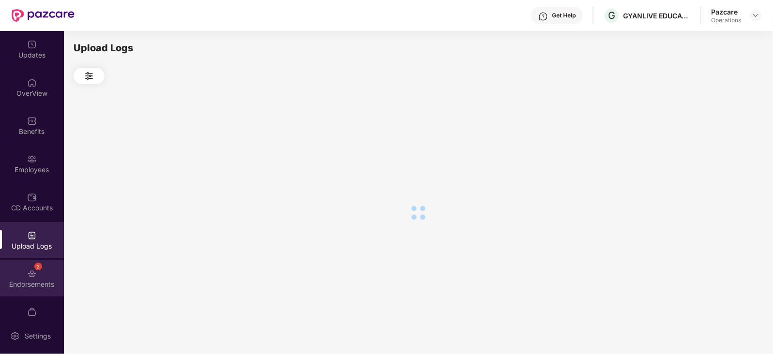
click at [29, 261] on div "2 Endorsements" at bounding box center [32, 278] width 64 height 36
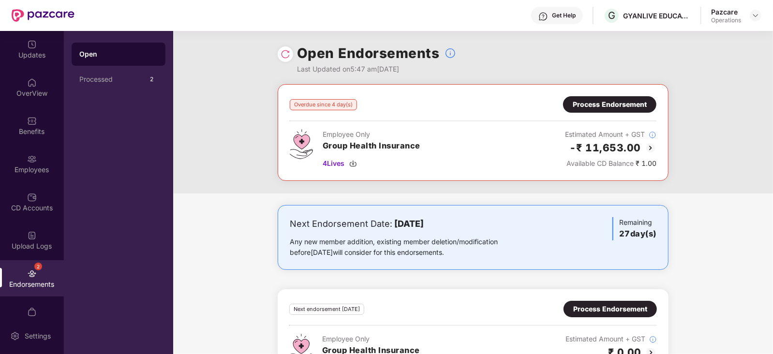
click at [579, 109] on div "Process Endorsement" at bounding box center [609, 104] width 74 height 11
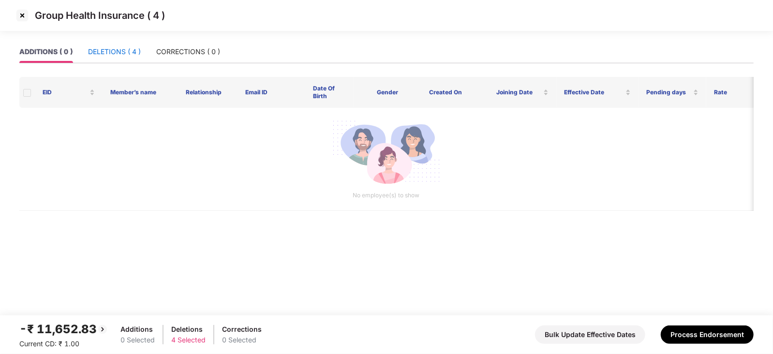
click at [117, 50] on div "DELETIONS ( 4 )" at bounding box center [114, 51] width 53 height 11
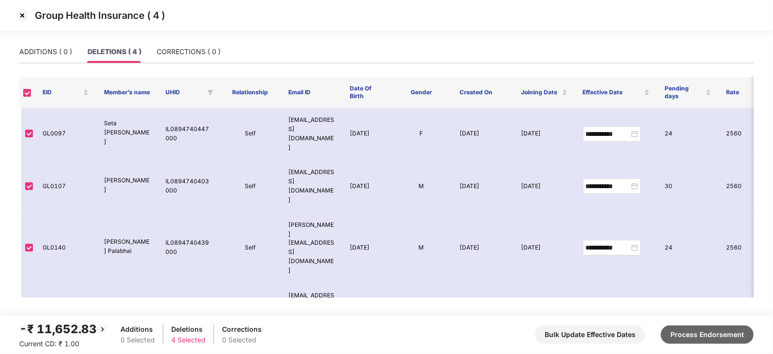
click at [696, 328] on button "Process Endorsement" at bounding box center [706, 334] width 93 height 18
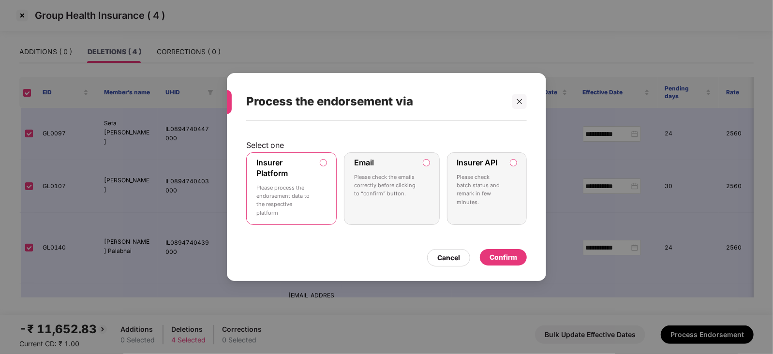
click at [512, 256] on div "Confirm" at bounding box center [503, 257] width 28 height 11
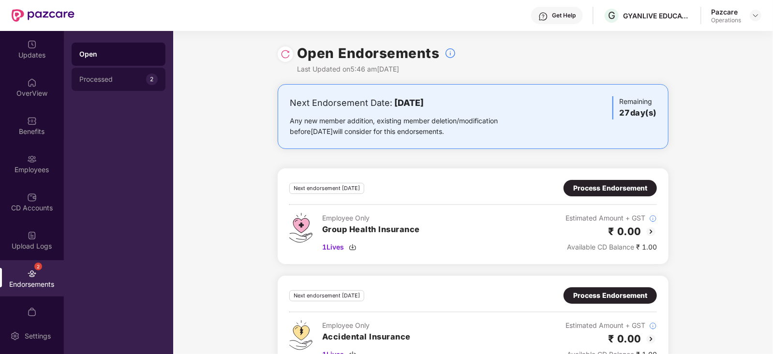
click at [77, 81] on div "Processed 2" at bounding box center [119, 79] width 94 height 23
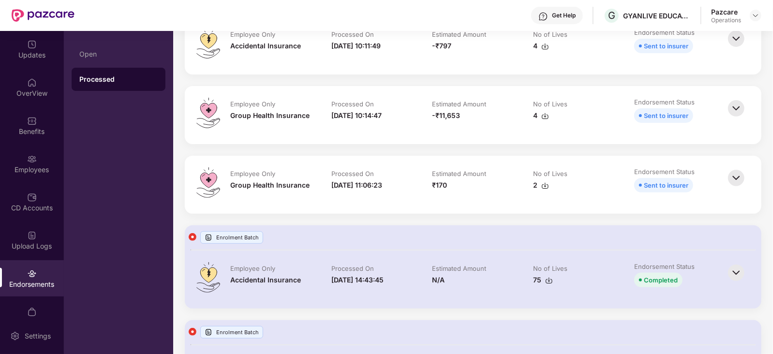
scroll to position [120, 0]
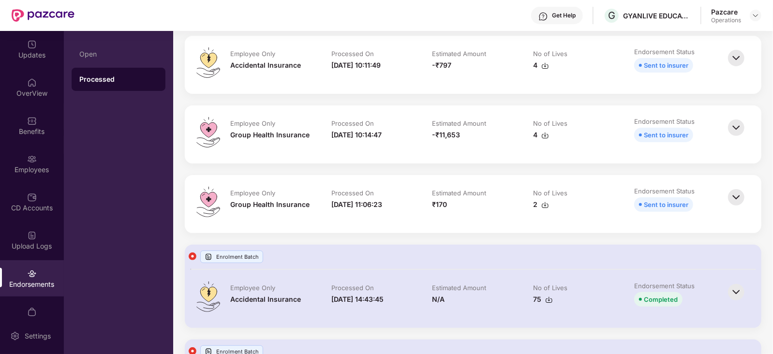
click at [742, 202] on img at bounding box center [735, 197] width 21 height 21
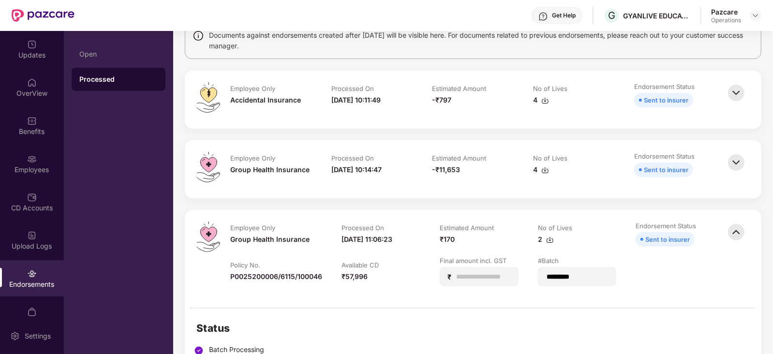
scroll to position [60, 0]
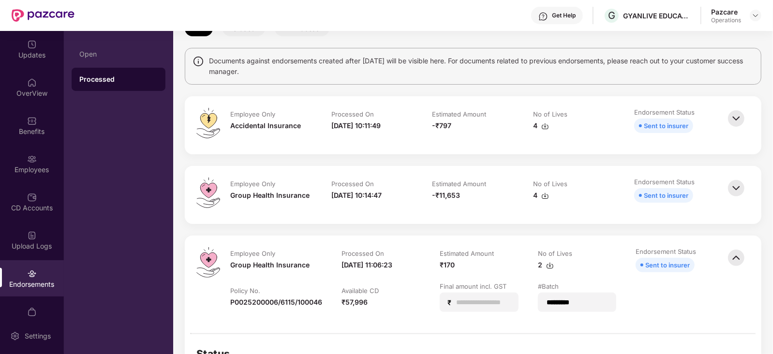
click at [735, 195] on img at bounding box center [735, 187] width 21 height 21
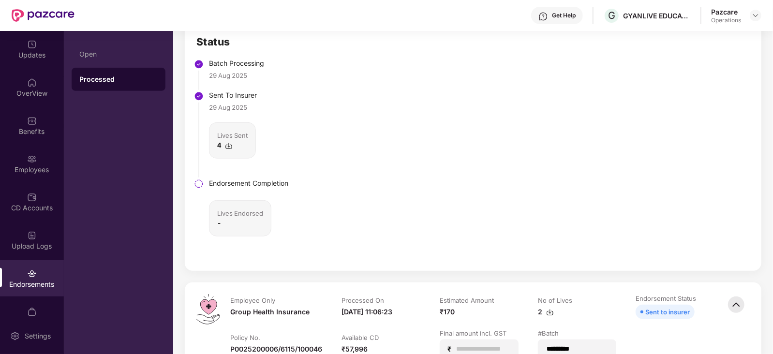
scroll to position [120, 0]
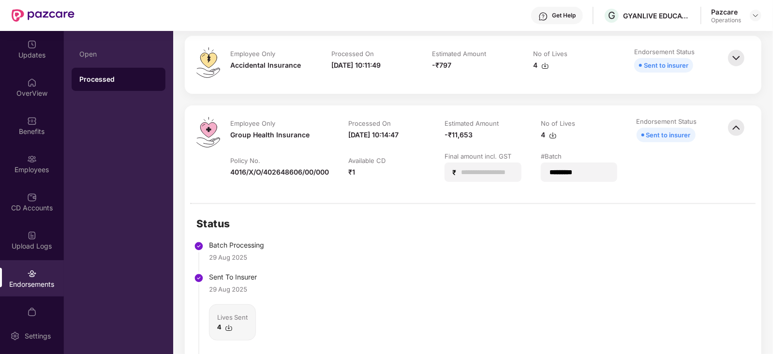
click at [554, 136] on img at bounding box center [553, 135] width 8 height 8
click at [544, 66] on img at bounding box center [545, 66] width 8 height 8
click at [758, 17] on img at bounding box center [755, 16] width 8 height 8
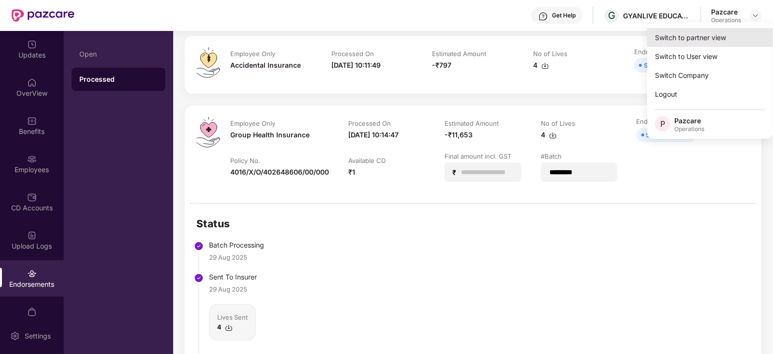
click at [707, 39] on div "Switch to partner view" at bounding box center [710, 37] width 126 height 19
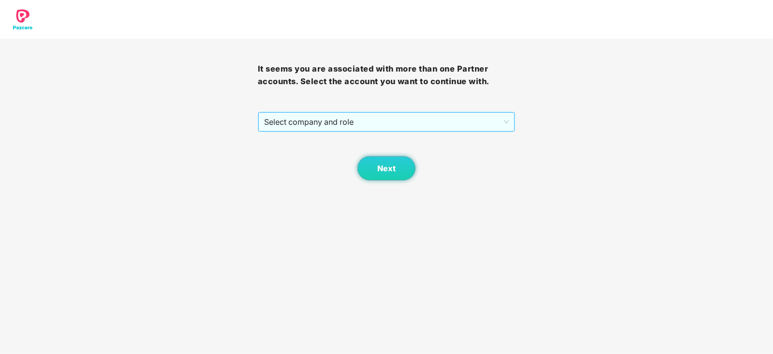
click at [264, 128] on span "Select company and role" at bounding box center [386, 122] width 245 height 18
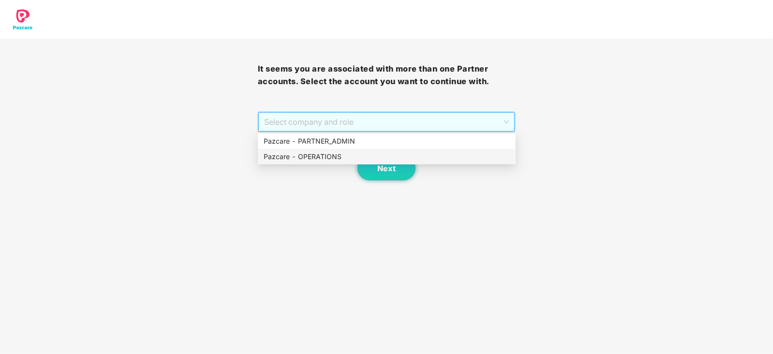
click at [272, 164] on div "Pazcare - OPERATIONS" at bounding box center [387, 156] width 258 height 15
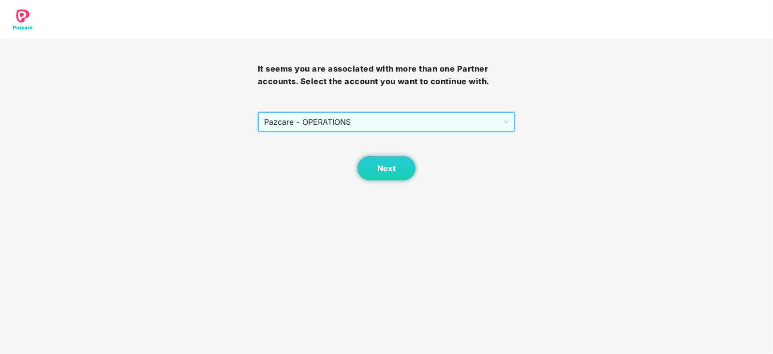
click at [375, 183] on body "It seems you are associated with more than one Partner accounts. Select the acc…" at bounding box center [386, 177] width 773 height 354
click at [372, 169] on button "Next" at bounding box center [386, 168] width 58 height 24
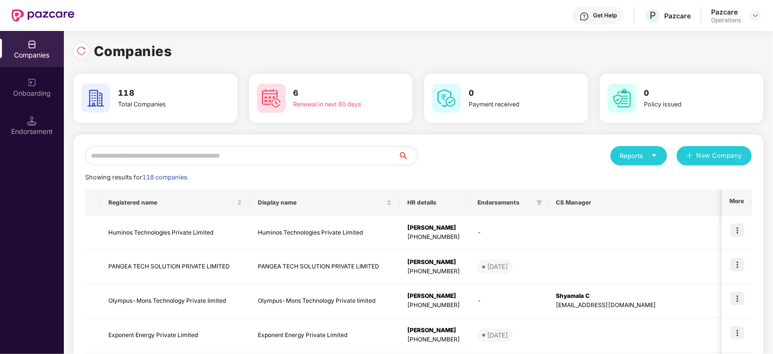
click at [299, 154] on input "text" at bounding box center [241, 155] width 313 height 19
type input "*"
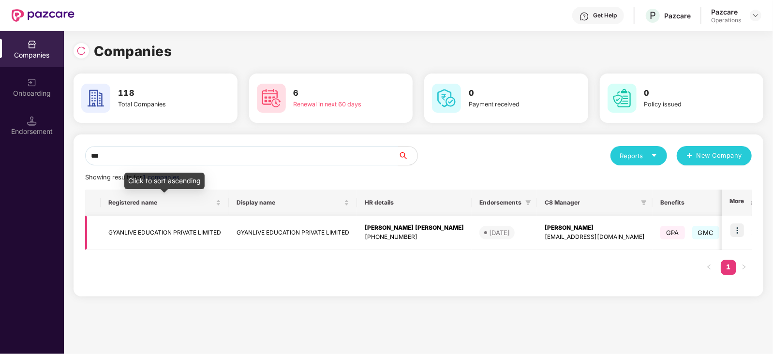
type input "***"
click at [163, 229] on td "GYANLIVE EDUCATION PRIVATE LIMITED" at bounding box center [165, 233] width 128 height 34
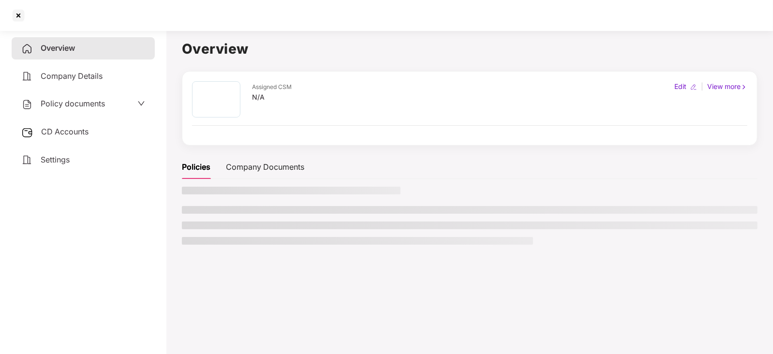
click at [60, 102] on span "Policy documents" at bounding box center [73, 104] width 64 height 10
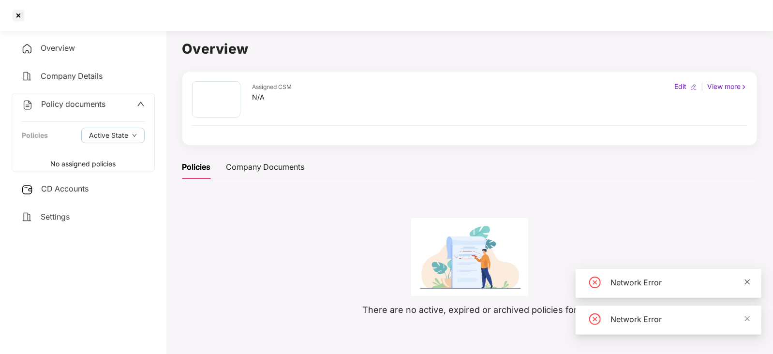
click at [745, 279] on icon "close" at bounding box center [747, 281] width 5 height 5
click at [50, 111] on div "Policy documents" at bounding box center [64, 104] width 84 height 13
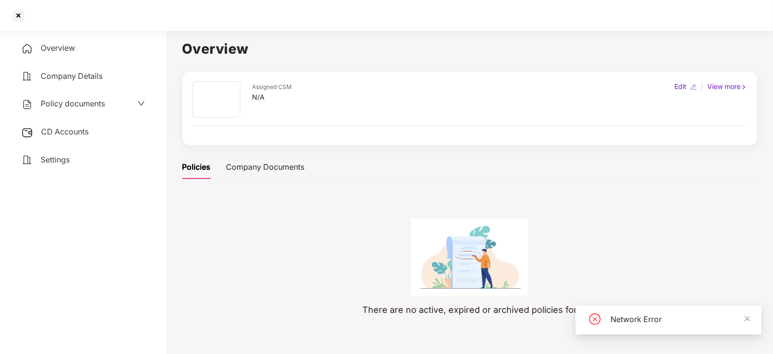
click at [59, 110] on div "Policy documents" at bounding box center [63, 104] width 84 height 13
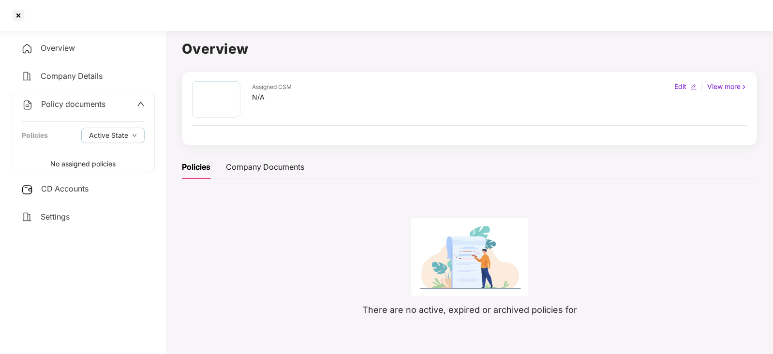
click at [69, 170] on div "Policy documents Policies Active State No assigned policies" at bounding box center [83, 132] width 143 height 79
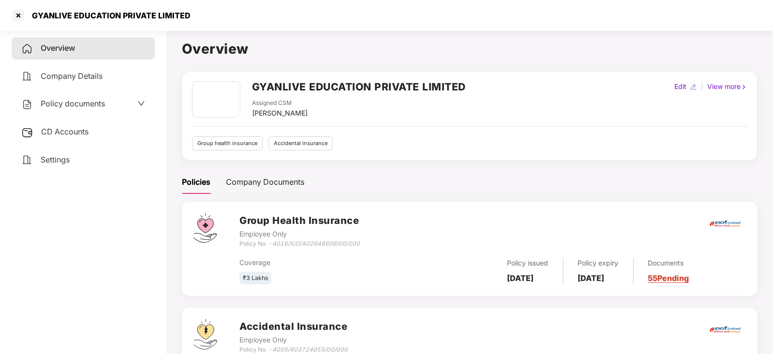
click at [74, 100] on span "Policy documents" at bounding box center [73, 104] width 64 height 10
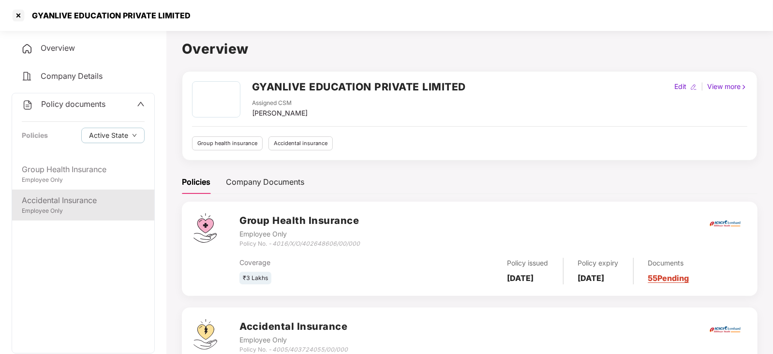
click at [75, 205] on div "Accidental Insurance" at bounding box center [83, 200] width 123 height 12
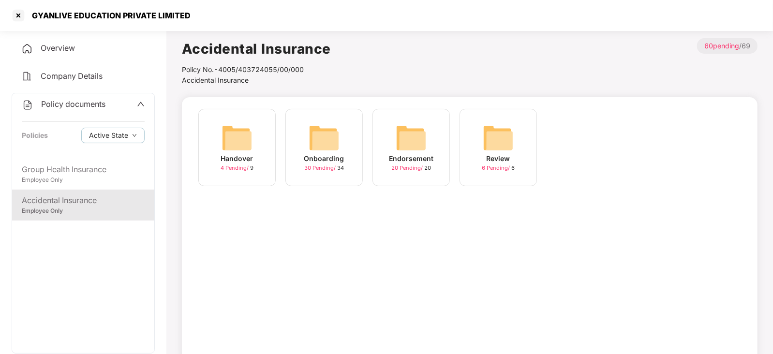
click at [317, 146] on img at bounding box center [323, 137] width 31 height 31
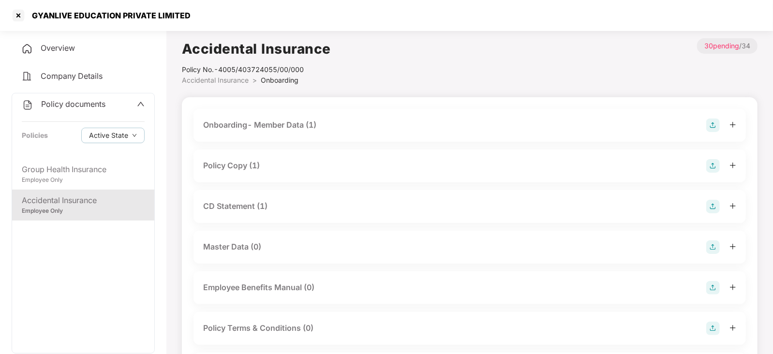
click at [235, 173] on div "Policy Copy (1)" at bounding box center [469, 165] width 552 height 33
click at [234, 169] on div "Policy Copy (1)" at bounding box center [231, 166] width 57 height 12
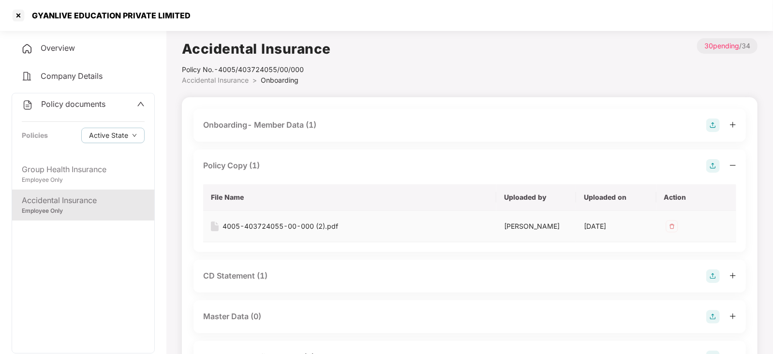
click at [274, 228] on div "4005-403724055-00-000 (2).pdf" at bounding box center [280, 226] width 116 height 11
